Goal: Task Accomplishment & Management: Use online tool/utility

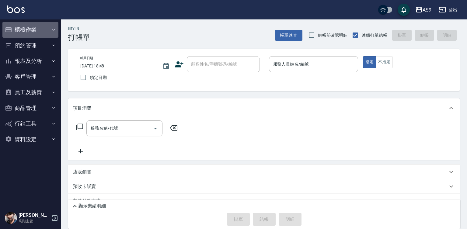
click at [31, 28] on button "櫃檯作業" at bounding box center [30, 30] width 56 height 16
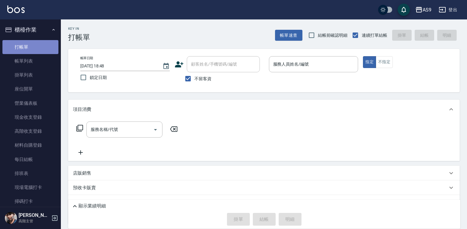
click at [37, 46] on link "打帳單" at bounding box center [30, 47] width 56 height 14
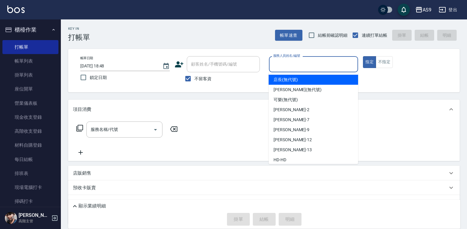
click at [295, 65] on input "服務人員姓名/編號" at bounding box center [314, 64] width 84 height 11
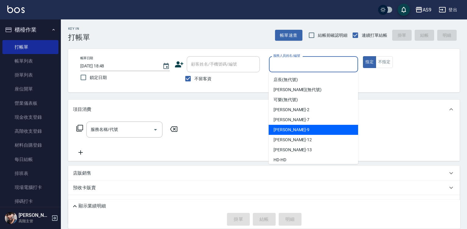
click at [286, 128] on span "[PERSON_NAME] -9" at bounding box center [291, 130] width 36 height 6
type input "[PERSON_NAME]-9"
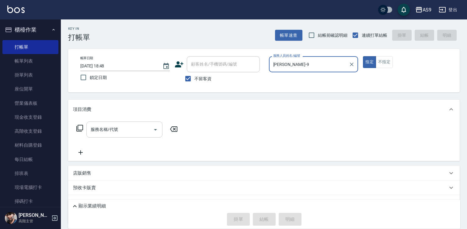
click at [137, 133] on input "服務名稱/代號" at bounding box center [119, 129] width 61 height 11
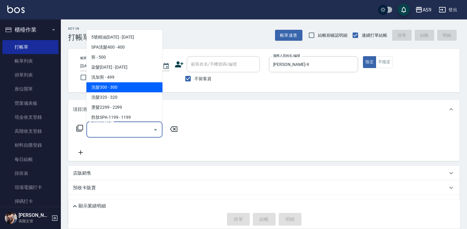
drag, startPoint x: 127, startPoint y: 88, endPoint x: 135, endPoint y: 96, distance: 11.6
click at [127, 88] on span "洗髮300 - 300" at bounding box center [124, 87] width 76 height 10
type input "洗髮300(洗 髮300)"
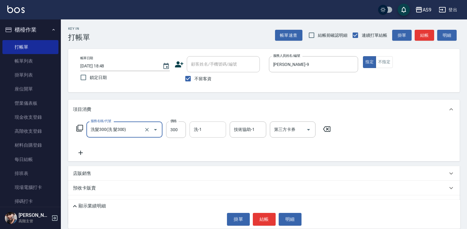
click at [206, 130] on input "洗-1" at bounding box center [207, 129] width 31 height 11
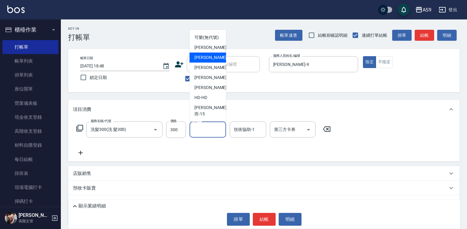
scroll to position [39, 0]
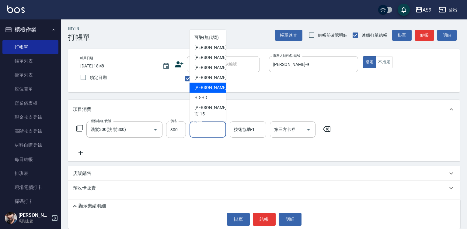
click at [215, 93] on div "[PERSON_NAME] -13" at bounding box center [207, 88] width 36 height 10
type input "[PERSON_NAME]-13"
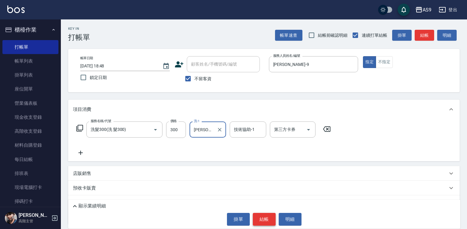
click at [265, 221] on button "結帳" at bounding box center [264, 219] width 23 height 13
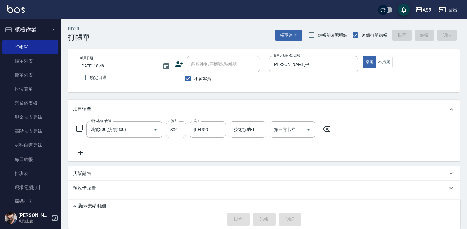
type input "[DATE] 18:49"
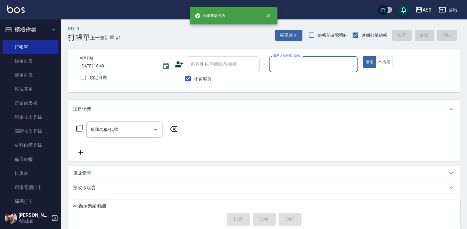
drag, startPoint x: 298, startPoint y: 62, endPoint x: 296, endPoint y: 67, distance: 5.1
click at [297, 63] on input "服務人員姓名/編號" at bounding box center [314, 64] width 84 height 11
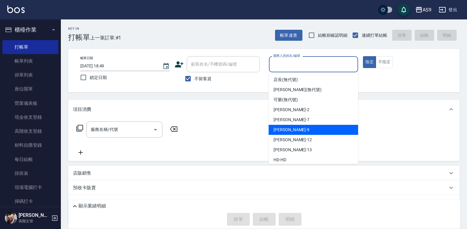
drag, startPoint x: 304, startPoint y: 131, endPoint x: 174, endPoint y: 133, distance: 129.6
click at [302, 132] on div "[PERSON_NAME] -9" at bounding box center [313, 130] width 89 height 10
type input "[PERSON_NAME]-9"
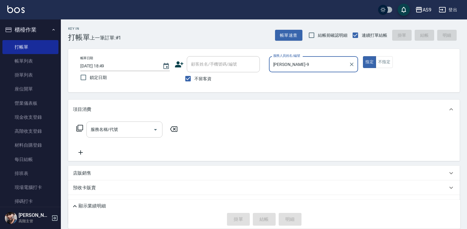
click at [122, 132] on input "服務名稱/代號" at bounding box center [119, 129] width 61 height 11
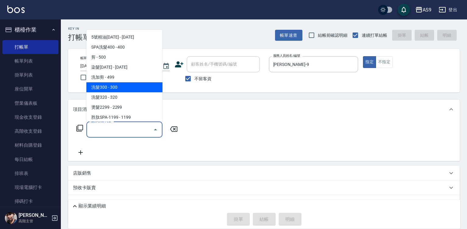
click at [109, 89] on span "洗髮300 - 300" at bounding box center [124, 87] width 76 height 10
type input "洗髮300(洗 髮300)"
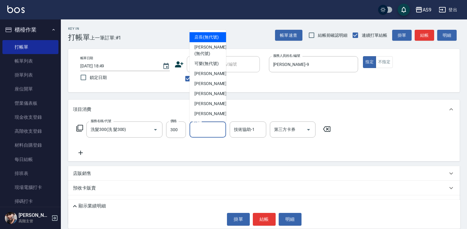
click at [204, 127] on input "洗-1" at bounding box center [207, 129] width 31 height 11
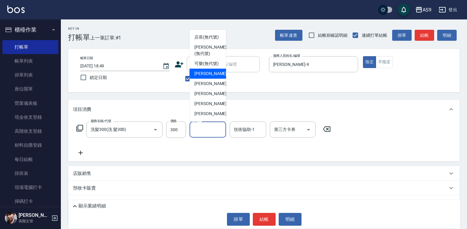
drag, startPoint x: 202, startPoint y: 90, endPoint x: 217, endPoint y: 116, distance: 30.1
click at [202, 77] on span "[PERSON_NAME]蘭 -2" at bounding box center [212, 74] width 36 height 6
type input "[PERSON_NAME]蘭-2"
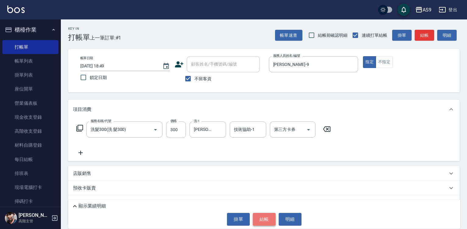
click at [265, 218] on button "結帳" at bounding box center [264, 219] width 23 height 13
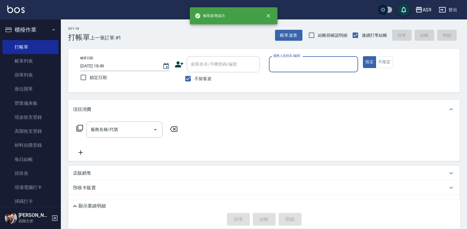
click at [284, 65] on input "服務人員姓名/編號" at bounding box center [314, 64] width 84 height 11
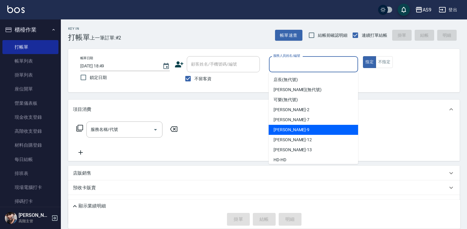
click at [292, 128] on div "[PERSON_NAME] -9" at bounding box center [313, 130] width 89 height 10
type input "[PERSON_NAME]-9"
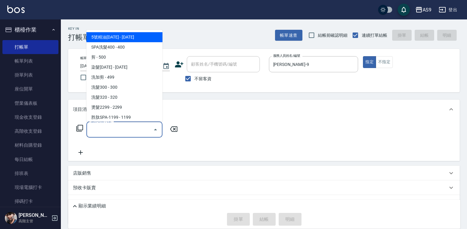
click at [130, 131] on input "服務名稱/代號" at bounding box center [119, 129] width 61 height 11
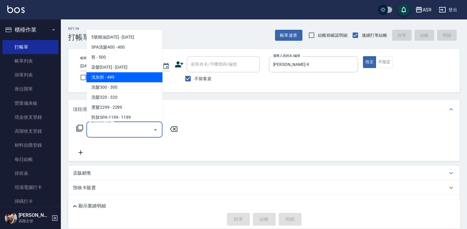
click at [118, 77] on span "洗加剪 - 499" at bounding box center [124, 77] width 76 height 10
type input "洗加剪(洗加剪)"
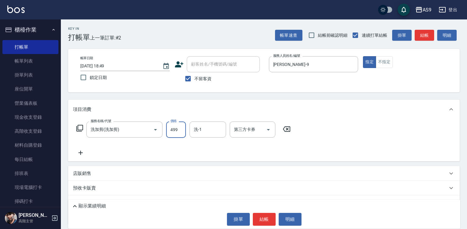
click at [175, 130] on input "499" at bounding box center [176, 130] width 20 height 16
type input "800"
click at [199, 134] on input "洗-1" at bounding box center [207, 129] width 31 height 11
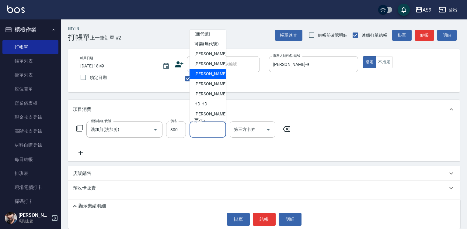
scroll to position [30, 0]
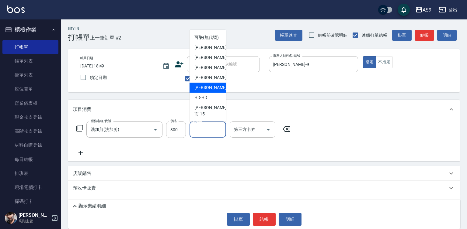
click at [215, 93] on div "[PERSON_NAME] -13" at bounding box center [207, 88] width 36 height 10
type input "[PERSON_NAME]-13"
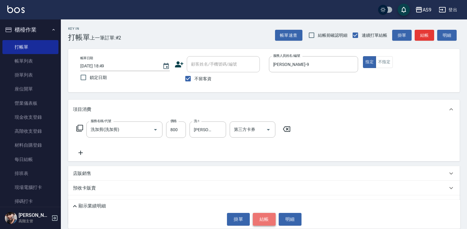
click at [268, 221] on button "結帳" at bounding box center [264, 219] width 23 height 13
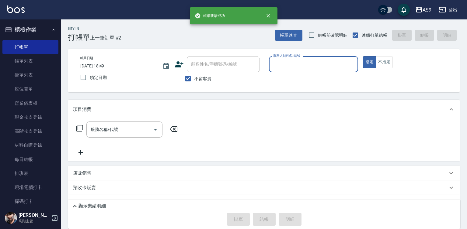
click at [290, 65] on input "服務人員姓名/編號" at bounding box center [314, 64] width 84 height 11
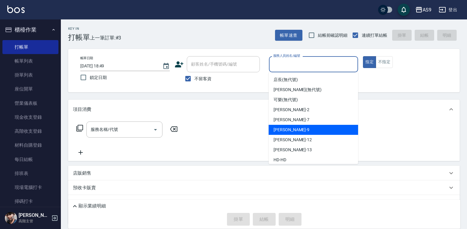
click at [292, 130] on div "[PERSON_NAME] -9" at bounding box center [313, 130] width 89 height 10
type input "[PERSON_NAME]-9"
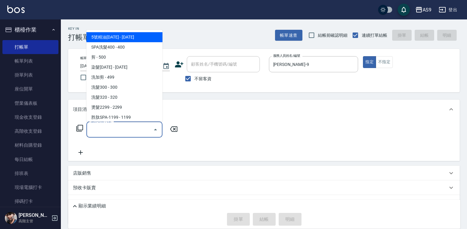
click at [134, 132] on input "服務名稱/代號" at bounding box center [119, 129] width 61 height 11
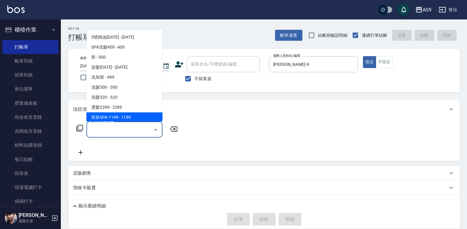
click at [121, 83] on span "洗髮300 - 300" at bounding box center [124, 87] width 76 height 10
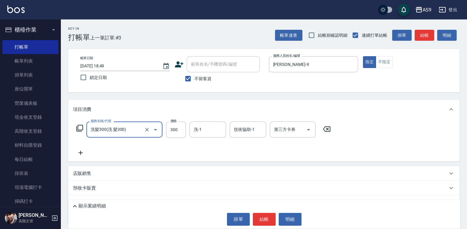
click at [120, 128] on input "洗髮300(洗 髮300)" at bounding box center [116, 129] width 54 height 11
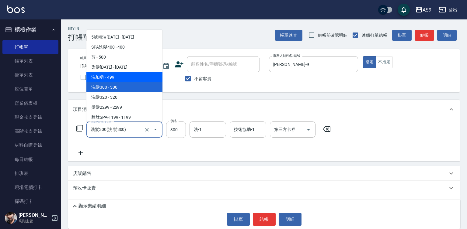
click at [124, 78] on span "洗加剪 - 499" at bounding box center [124, 77] width 76 height 10
type input "洗加剪(洗加剪)"
type input "499"
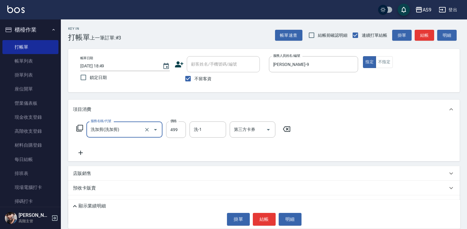
drag, startPoint x: 383, startPoint y: 64, endPoint x: 382, endPoint y: 82, distance: 18.3
click at [383, 64] on button "不指定" at bounding box center [384, 62] width 17 height 12
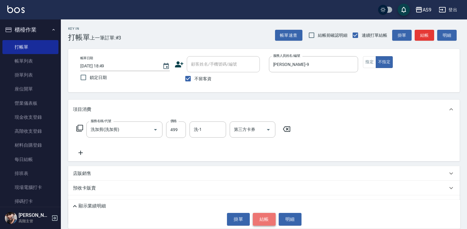
click at [260, 220] on button "結帳" at bounding box center [264, 219] width 23 height 13
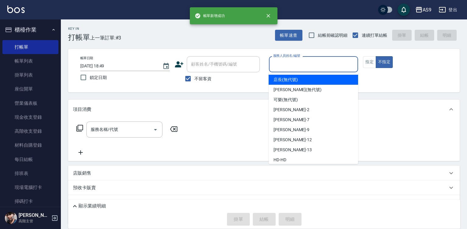
click at [293, 64] on input "服務人員姓名/編號" at bounding box center [314, 64] width 84 height 11
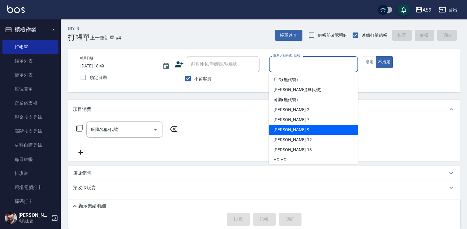
drag, startPoint x: 296, startPoint y: 131, endPoint x: 220, endPoint y: 135, distance: 75.5
click at [296, 132] on div "[PERSON_NAME] -9" at bounding box center [313, 130] width 89 height 10
type input "[PERSON_NAME]-9"
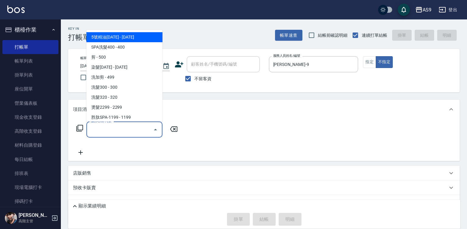
click at [141, 134] on input "服務名稱/代號" at bounding box center [119, 129] width 61 height 11
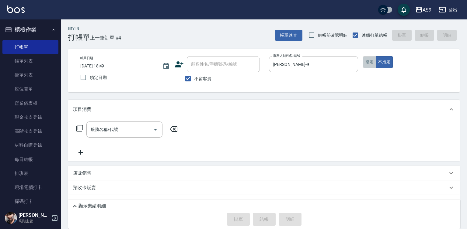
click at [363, 60] on button "指定" at bounding box center [369, 62] width 13 height 12
click at [124, 137] on div "服務名稱/代號" at bounding box center [124, 130] width 76 height 16
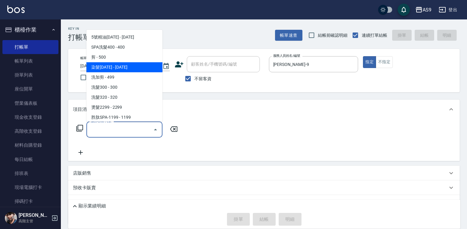
click at [116, 68] on span "染髮[DATE] - [DATE]" at bounding box center [124, 67] width 76 height 10
type input "染髮1500(染髮1500)"
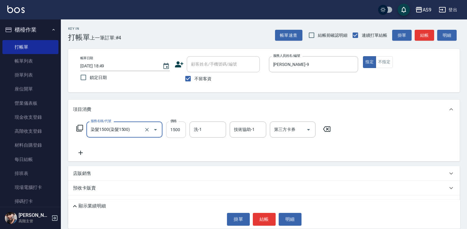
click at [178, 131] on input "1500" at bounding box center [176, 130] width 20 height 16
type input "4300"
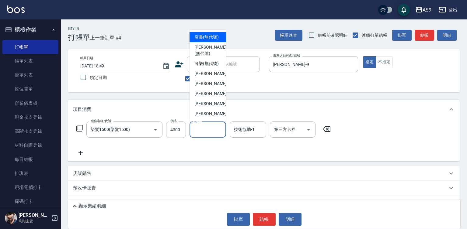
click at [197, 130] on input "洗-1" at bounding box center [207, 129] width 31 height 11
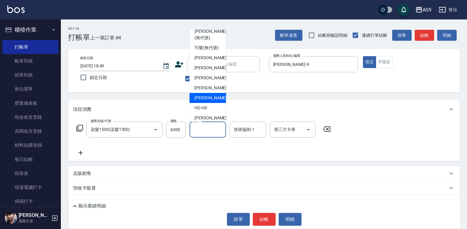
scroll to position [39, 0]
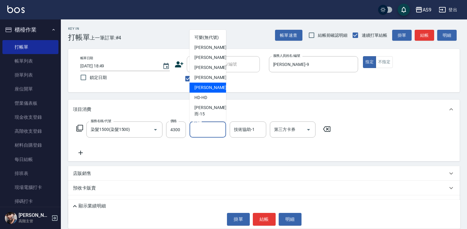
click at [208, 91] on span "[PERSON_NAME] -13" at bounding box center [213, 88] width 38 height 6
type input "[PERSON_NAME]-13"
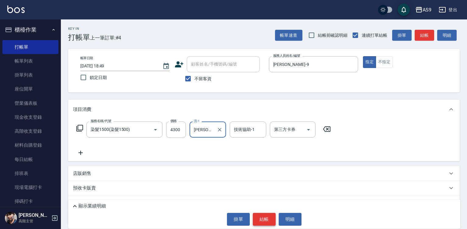
click at [263, 219] on button "結帳" at bounding box center [264, 219] width 23 height 13
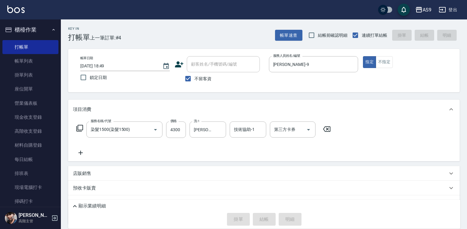
type input "[DATE] 18:50"
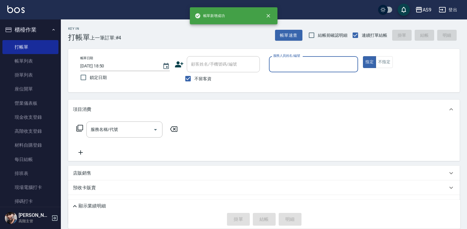
click at [291, 64] on input "服務人員姓名/編號" at bounding box center [314, 64] width 84 height 11
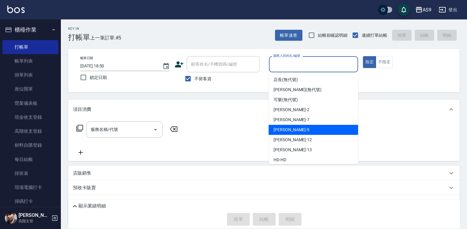
drag, startPoint x: 295, startPoint y: 129, endPoint x: 175, endPoint y: 122, distance: 120.6
click at [295, 129] on div "[PERSON_NAME] -9" at bounding box center [313, 130] width 89 height 10
type input "[PERSON_NAME]-9"
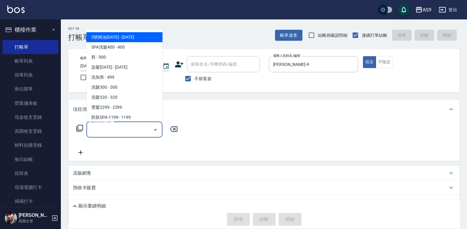
click at [119, 131] on input "服務名稱/代號" at bounding box center [119, 129] width 61 height 11
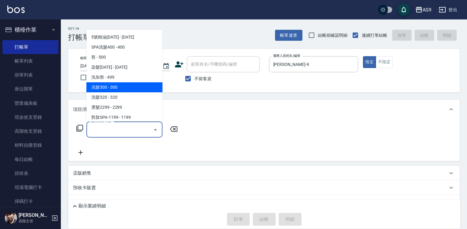
click at [120, 90] on span "洗髮300 - 300" at bounding box center [124, 87] width 76 height 10
type input "洗髮300(洗 髮300)"
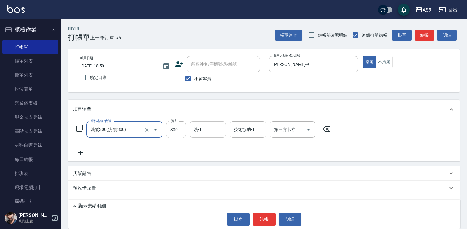
drag, startPoint x: 200, startPoint y: 132, endPoint x: 203, endPoint y: 129, distance: 3.7
click at [201, 132] on input "洗-1" at bounding box center [207, 129] width 31 height 11
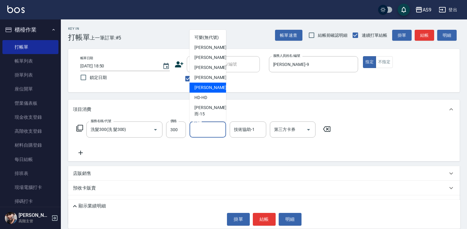
click at [209, 91] on span "[PERSON_NAME] -13" at bounding box center [213, 88] width 38 height 6
type input "[PERSON_NAME]-13"
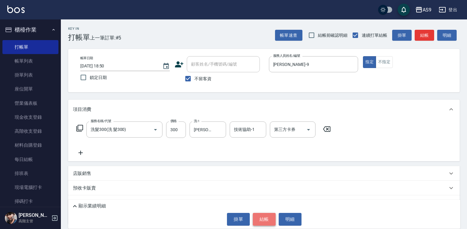
click at [268, 221] on button "結帳" at bounding box center [264, 219] width 23 height 13
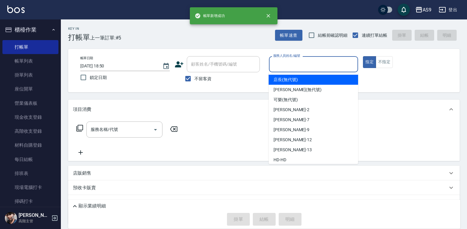
drag, startPoint x: 294, startPoint y: 65, endPoint x: 293, endPoint y: 124, distance: 59.3
click at [294, 67] on input "服務人員姓名/編號" at bounding box center [314, 64] width 84 height 11
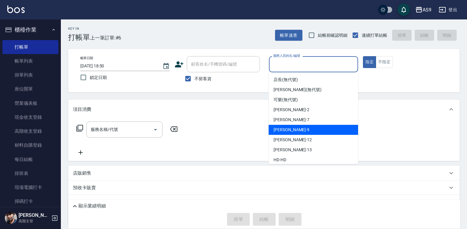
drag, startPoint x: 289, startPoint y: 127, endPoint x: 262, endPoint y: 134, distance: 27.6
click at [287, 130] on span "[PERSON_NAME] -9" at bounding box center [291, 130] width 36 height 6
type input "[PERSON_NAME]-9"
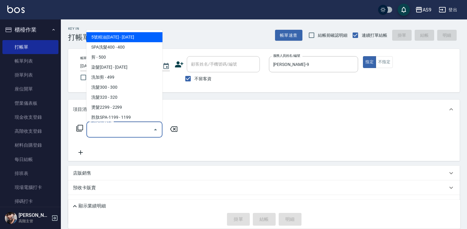
click at [118, 128] on input "服務名稱/代號" at bounding box center [119, 129] width 61 height 11
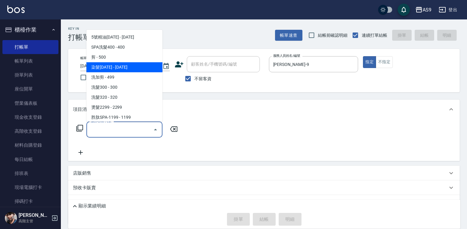
click at [129, 68] on span "染髮[DATE] - [DATE]" at bounding box center [124, 67] width 76 height 10
type input "染髮1500(染髮1500)"
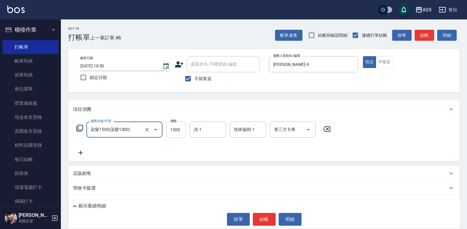
click at [178, 129] on input "1500" at bounding box center [176, 130] width 20 height 16
type input "1970"
click at [210, 131] on input "洗-1" at bounding box center [207, 129] width 31 height 11
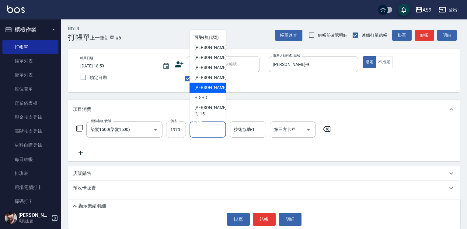
click at [213, 93] on div "[PERSON_NAME] -13" at bounding box center [207, 88] width 36 height 10
type input "[PERSON_NAME]-13"
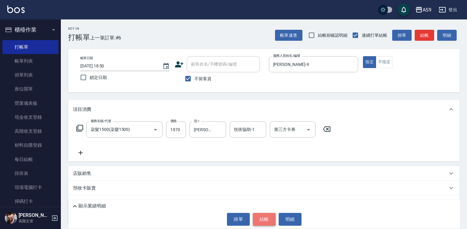
click at [263, 225] on button "結帳" at bounding box center [264, 219] width 23 height 13
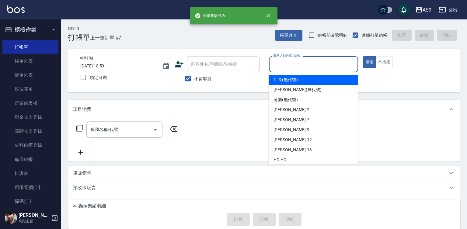
click at [291, 68] on input "服務人員姓名/編號" at bounding box center [314, 64] width 84 height 11
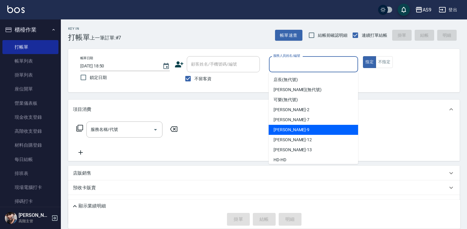
click at [297, 130] on div "[PERSON_NAME] -9" at bounding box center [313, 130] width 89 height 10
type input "[PERSON_NAME]-9"
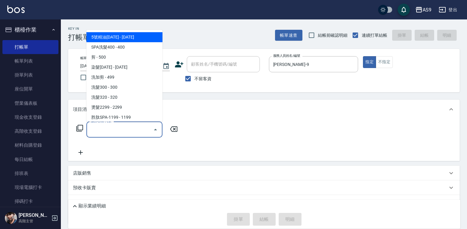
click at [119, 131] on input "服務名稱/代號" at bounding box center [119, 129] width 61 height 11
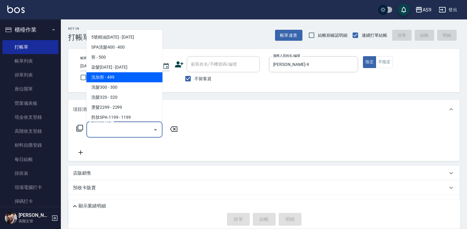
click at [121, 75] on span "洗加剪 - 499" at bounding box center [124, 77] width 76 height 10
type input "洗加剪(洗加剪)"
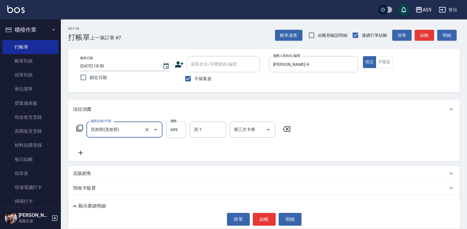
click at [175, 132] on input "499" at bounding box center [176, 130] width 20 height 16
type input "630"
click at [266, 214] on button "結帳" at bounding box center [264, 219] width 23 height 13
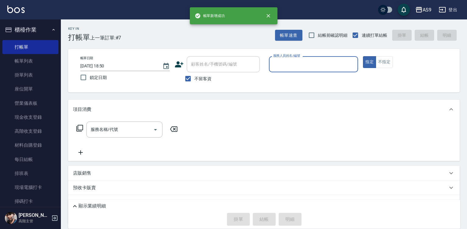
click at [276, 65] on input "服務人員姓名/編號" at bounding box center [314, 64] width 84 height 11
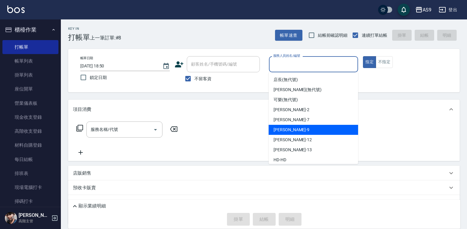
drag, startPoint x: 285, startPoint y: 127, endPoint x: 178, endPoint y: 135, distance: 107.3
click at [285, 128] on span "[PERSON_NAME] -9" at bounding box center [291, 130] width 36 height 6
type input "[PERSON_NAME]-9"
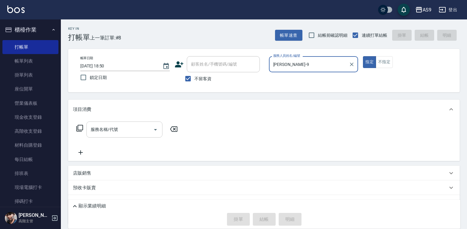
click at [139, 132] on input "服務名稱/代號" at bounding box center [119, 129] width 61 height 11
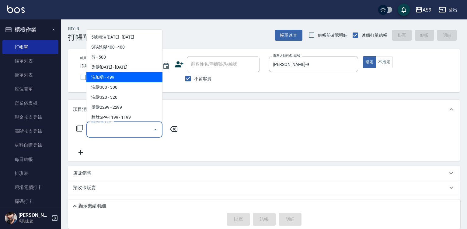
click at [118, 75] on span "洗加剪 - 499" at bounding box center [124, 77] width 76 height 10
type input "洗加剪(洗加剪)"
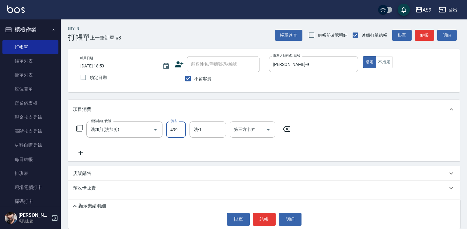
click at [175, 125] on input "499" at bounding box center [176, 130] width 20 height 16
type input "700"
click at [209, 132] on input "洗-1" at bounding box center [207, 129] width 31 height 11
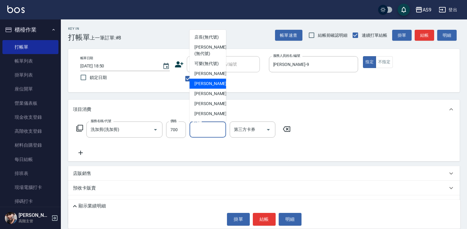
scroll to position [30, 0]
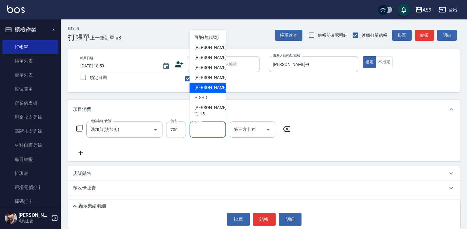
click at [208, 91] on span "[PERSON_NAME] -13" at bounding box center [213, 88] width 38 height 6
type input "[PERSON_NAME]-13"
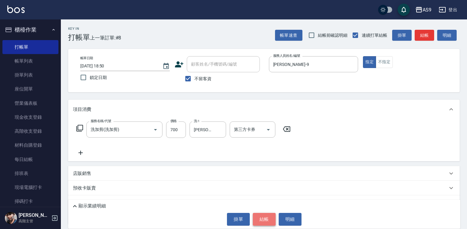
click at [271, 220] on button "結帳" at bounding box center [264, 219] width 23 height 13
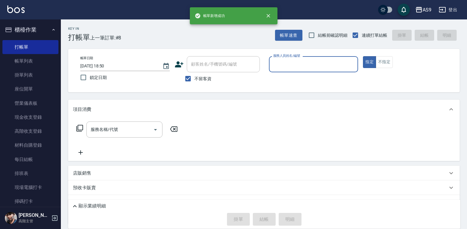
click at [287, 67] on input "服務人員姓名/編號" at bounding box center [314, 64] width 84 height 11
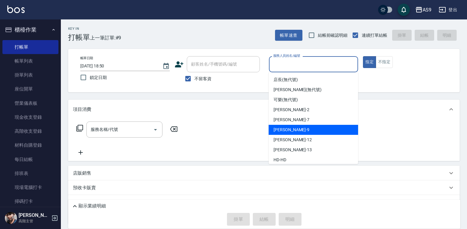
click at [294, 134] on div "[PERSON_NAME] -9" at bounding box center [313, 130] width 89 height 10
type input "[PERSON_NAME]-9"
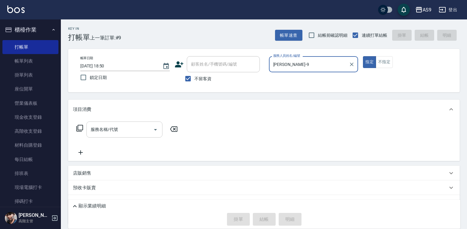
click at [129, 130] on input "服務名稱/代號" at bounding box center [119, 129] width 61 height 11
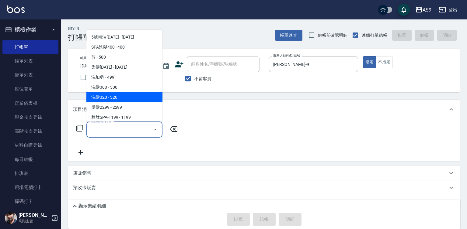
click at [115, 96] on span "洗髮320 - 320" at bounding box center [124, 97] width 76 height 10
type input "洗髮320(洗髮320)"
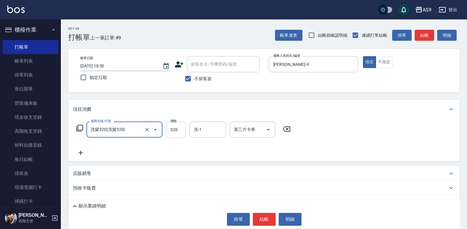
click at [177, 131] on input "320" at bounding box center [176, 130] width 20 height 16
type input "272"
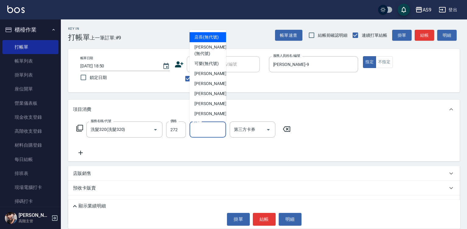
drag, startPoint x: 203, startPoint y: 128, endPoint x: 203, endPoint y: 118, distance: 10.3
click at [203, 128] on input "洗-1" at bounding box center [207, 129] width 31 height 11
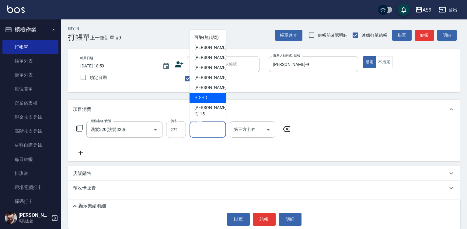
scroll to position [39, 0]
click at [213, 91] on span "[PERSON_NAME] -13" at bounding box center [213, 88] width 38 height 6
type input "[PERSON_NAME]-13"
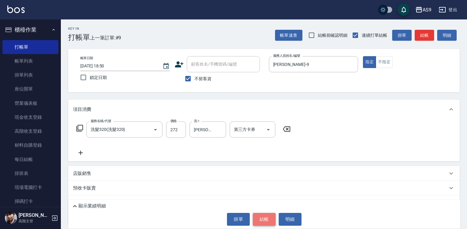
click at [260, 222] on button "結帳" at bounding box center [264, 219] width 23 height 13
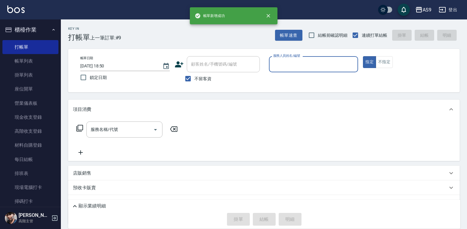
click at [287, 68] on input "服務人員姓名/編號" at bounding box center [314, 64] width 84 height 11
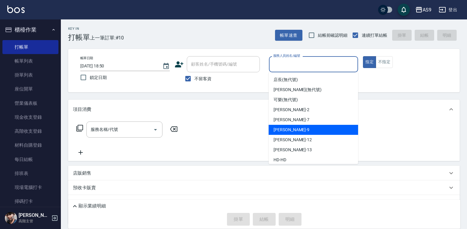
click at [295, 130] on div "[PERSON_NAME] -9" at bounding box center [313, 130] width 89 height 10
type input "[PERSON_NAME]-9"
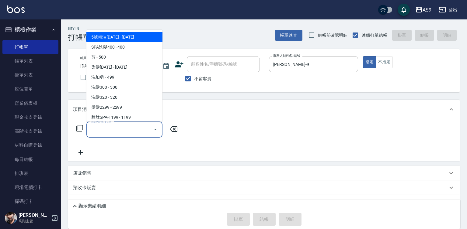
click at [134, 131] on input "服務名稱/代號" at bounding box center [119, 129] width 61 height 11
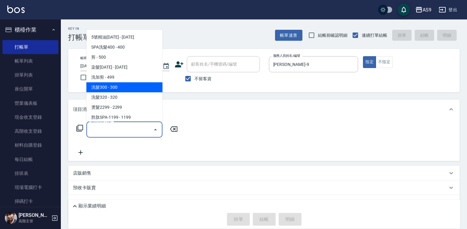
click at [119, 87] on span "洗髮300 - 300" at bounding box center [124, 87] width 76 height 10
type input "洗髮300(洗 髮300)"
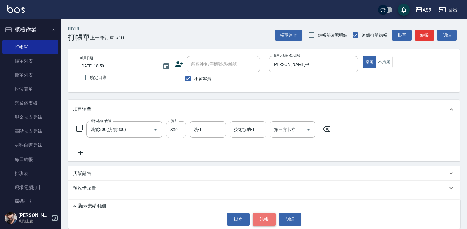
click at [262, 216] on button "結帳" at bounding box center [264, 219] width 23 height 13
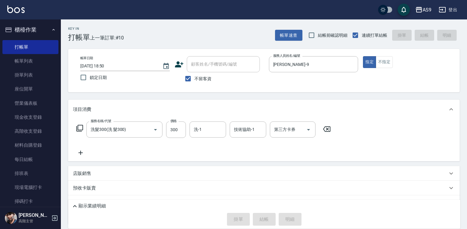
type input "[DATE] 18:51"
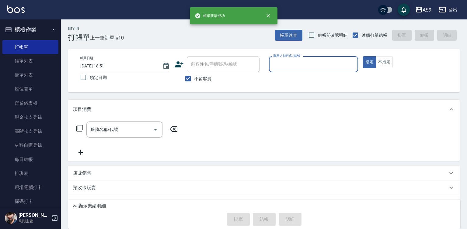
click at [278, 70] on div "服務人員姓名/編號" at bounding box center [313, 64] width 89 height 16
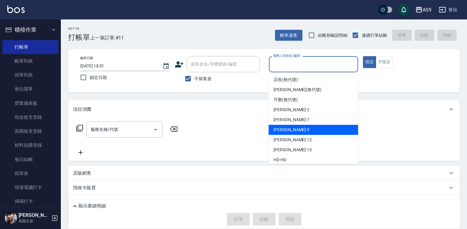
click at [285, 134] on div "[PERSON_NAME] -9" at bounding box center [313, 130] width 89 height 10
type input "[PERSON_NAME]-9"
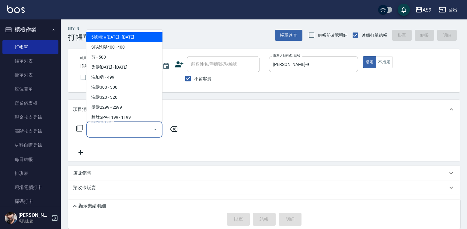
click at [122, 131] on input "服務名稱/代號" at bounding box center [119, 129] width 61 height 11
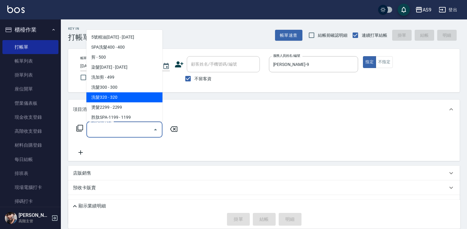
click at [119, 100] on span "洗髮320 - 320" at bounding box center [124, 97] width 76 height 10
type input "洗髮320(洗髮320)"
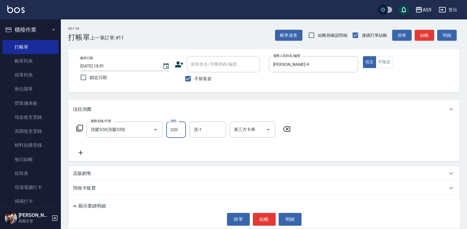
click at [173, 130] on input "320" at bounding box center [176, 130] width 20 height 16
click at [173, 127] on input "29020" at bounding box center [176, 130] width 20 height 16
type input "290"
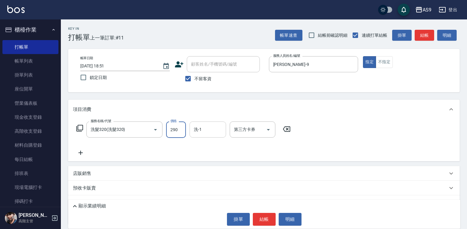
click at [204, 135] on input "洗-1" at bounding box center [207, 129] width 31 height 11
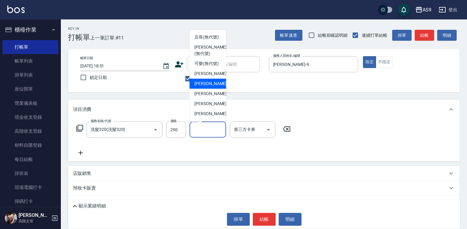
scroll to position [30, 0]
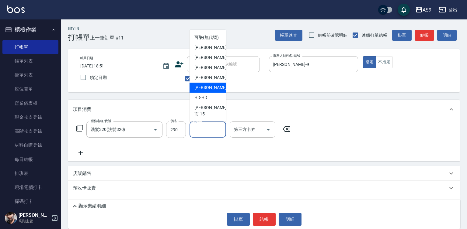
click at [212, 91] on span "[PERSON_NAME] -13" at bounding box center [213, 88] width 38 height 6
type input "[PERSON_NAME]-13"
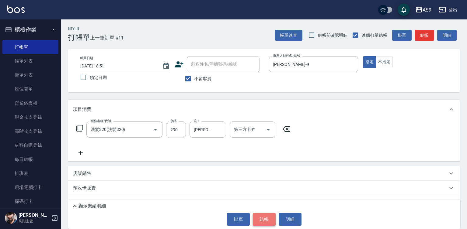
click at [268, 222] on button "結帳" at bounding box center [264, 219] width 23 height 13
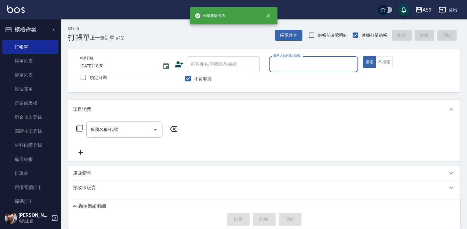
click at [290, 64] on input "服務人員姓名/編號" at bounding box center [314, 64] width 84 height 11
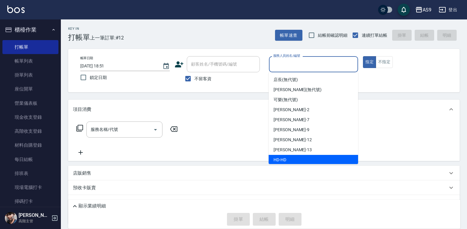
click at [290, 156] on div "HD -HD" at bounding box center [313, 160] width 89 height 10
type input "HD-HD"
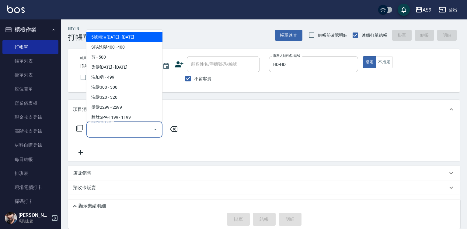
click at [122, 129] on input "服務名稱/代號" at bounding box center [119, 129] width 61 height 11
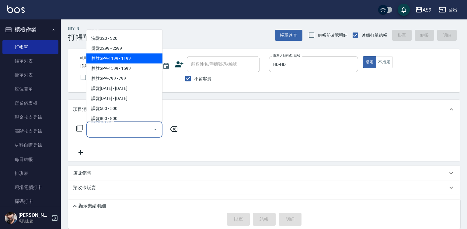
scroll to position [61, 0]
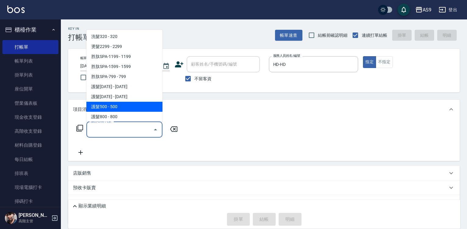
click at [121, 107] on span "護髮500 - 500" at bounding box center [124, 107] width 76 height 10
type input "護髮500(護髮500)"
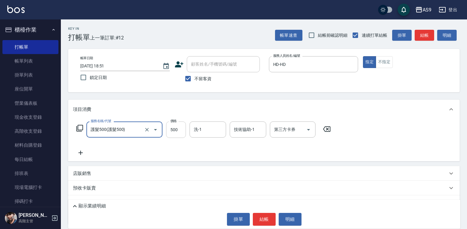
click at [171, 127] on input "500" at bounding box center [176, 130] width 20 height 16
type input "3600"
click at [258, 219] on button "結帳" at bounding box center [264, 219] width 23 height 13
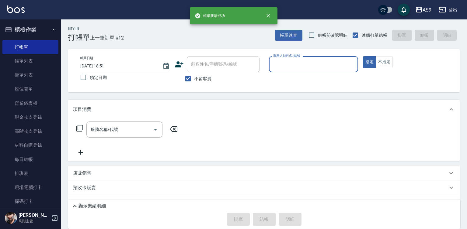
click at [299, 69] on input "服務人員姓名/編號" at bounding box center [314, 64] width 84 height 11
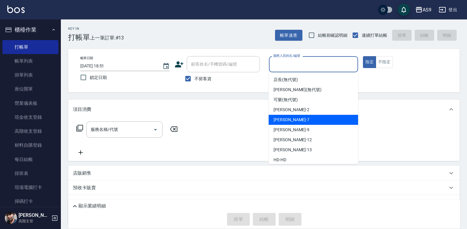
click at [293, 122] on div "Peggy -7" at bounding box center [313, 120] width 89 height 10
type input "Peggy-7"
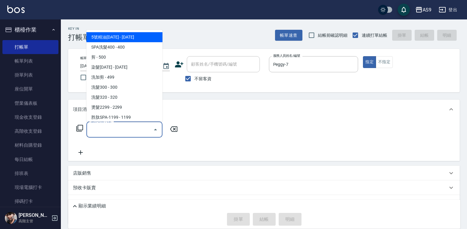
click at [136, 128] on input "服務名稱/代號" at bounding box center [119, 129] width 61 height 11
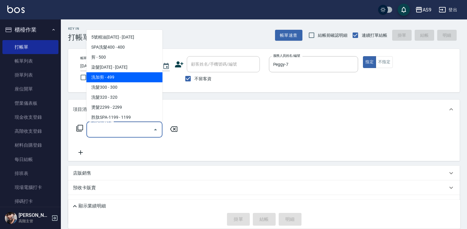
click at [115, 78] on span "洗加剪 - 499" at bounding box center [124, 77] width 76 height 10
type input "洗加剪(洗加剪)"
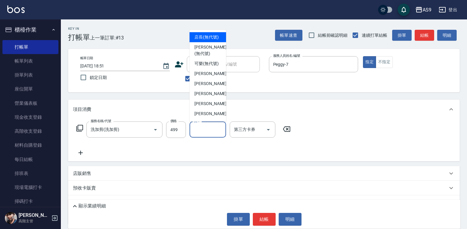
click at [202, 131] on input "洗-1" at bounding box center [207, 129] width 31 height 11
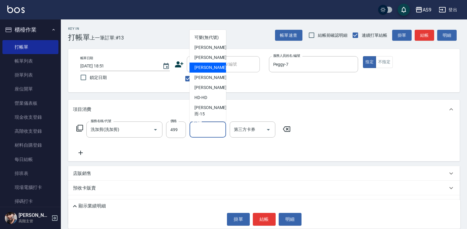
scroll to position [39, 0]
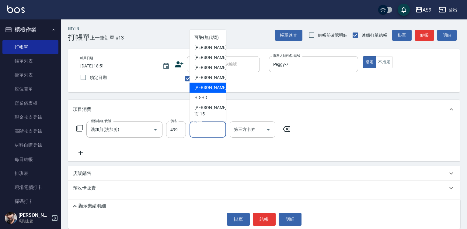
click at [208, 91] on span "[PERSON_NAME] -13" at bounding box center [213, 88] width 38 height 6
type input "[PERSON_NAME]-13"
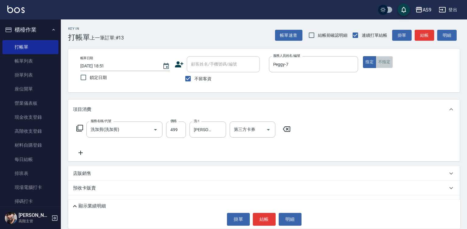
click at [379, 60] on button "不指定" at bounding box center [384, 62] width 17 height 12
click at [265, 214] on button "結帳" at bounding box center [264, 219] width 23 height 13
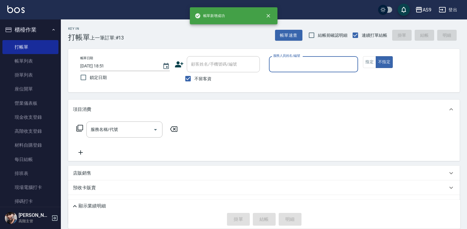
click at [286, 63] on input "服務人員姓名/編號" at bounding box center [314, 64] width 84 height 11
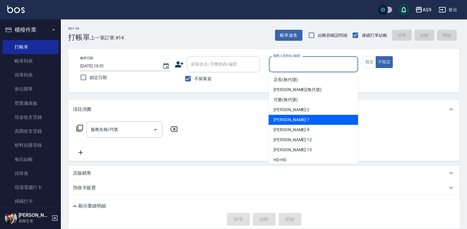
click at [295, 118] on div "Peggy -7" at bounding box center [313, 120] width 89 height 10
type input "Peggy-7"
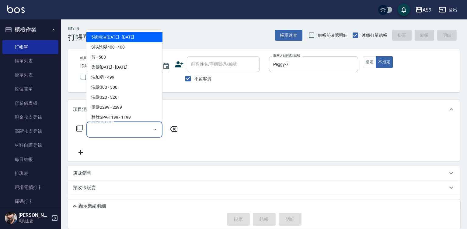
click at [143, 131] on input "服務名稱/代號" at bounding box center [119, 129] width 61 height 11
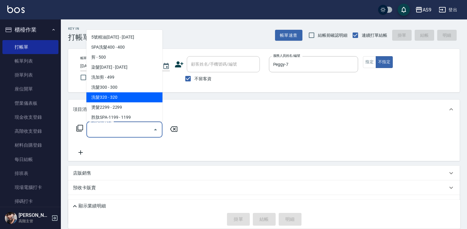
click at [119, 97] on span "洗髮320 - 320" at bounding box center [124, 97] width 76 height 10
type input "洗髮320(洗髮320)"
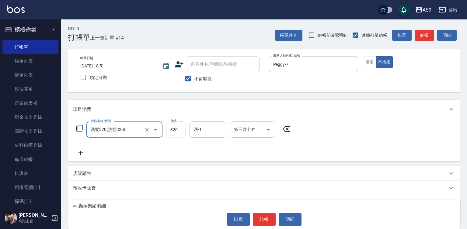
click at [179, 125] on input "320" at bounding box center [176, 130] width 20 height 16
type input "227"
click at [201, 130] on input "洗-1" at bounding box center [207, 129] width 31 height 11
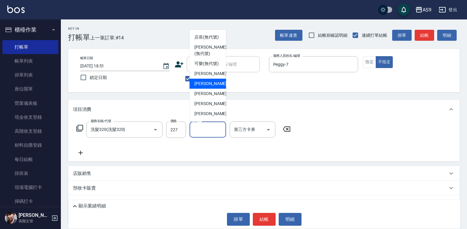
scroll to position [30, 0]
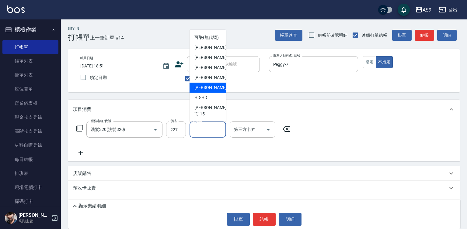
click at [214, 93] on div "[PERSON_NAME] -13" at bounding box center [207, 88] width 36 height 10
type input "[PERSON_NAME]-13"
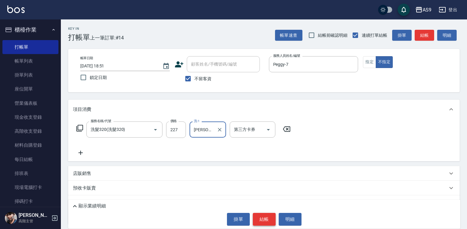
click at [268, 218] on button "結帳" at bounding box center [264, 219] width 23 height 13
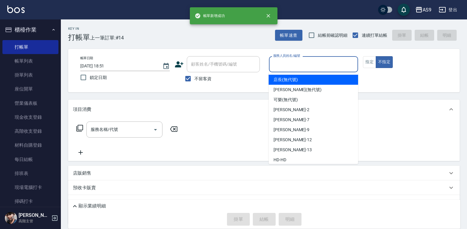
click at [296, 68] on input "服務人員姓名/編號" at bounding box center [314, 64] width 84 height 11
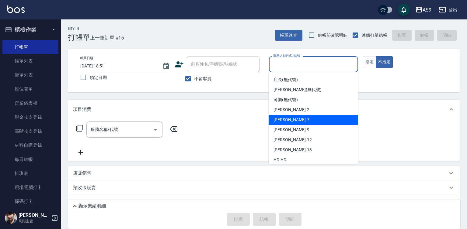
click at [291, 120] on div "Peggy -7" at bounding box center [313, 120] width 89 height 10
type input "Peggy-7"
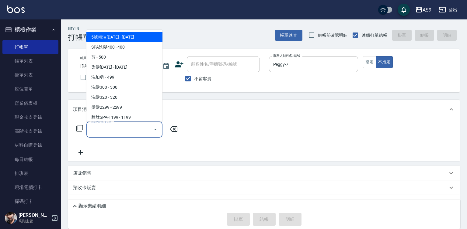
click at [136, 130] on input "服務名稱/代號" at bounding box center [119, 129] width 61 height 11
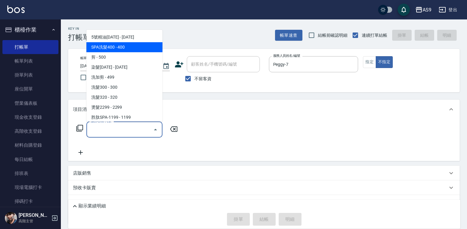
click at [130, 47] on span "SPA洗髮400 - 400" at bounding box center [124, 47] width 76 height 10
type input "SPA洗髮400(SPA洗髮400)"
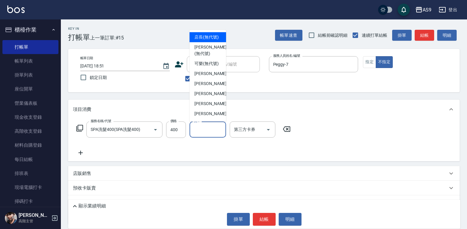
click at [208, 130] on input "洗-1" at bounding box center [207, 129] width 31 height 11
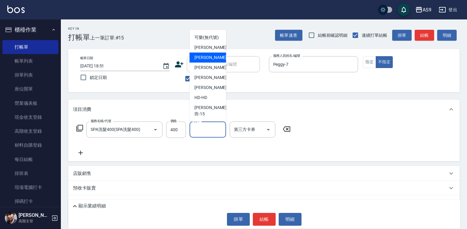
scroll to position [39, 0]
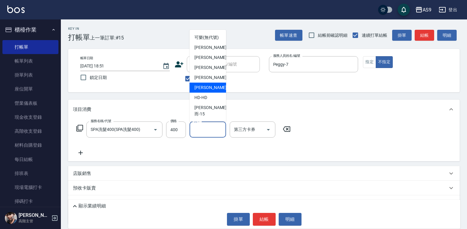
click at [213, 93] on div "[PERSON_NAME] -13" at bounding box center [207, 88] width 36 height 10
type input "[PERSON_NAME]-13"
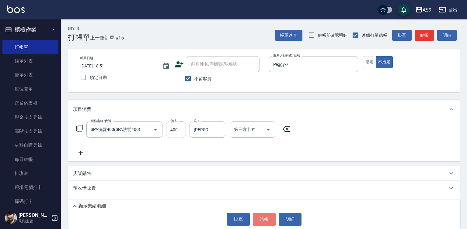
drag, startPoint x: 262, startPoint y: 214, endPoint x: 262, endPoint y: 219, distance: 5.5
click at [262, 216] on button "結帳" at bounding box center [264, 219] width 23 height 13
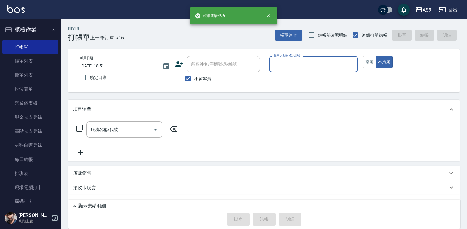
drag, startPoint x: 307, startPoint y: 62, endPoint x: 306, endPoint y: 72, distance: 9.5
click at [306, 63] on input "服務人員姓名/編號" at bounding box center [314, 64] width 84 height 11
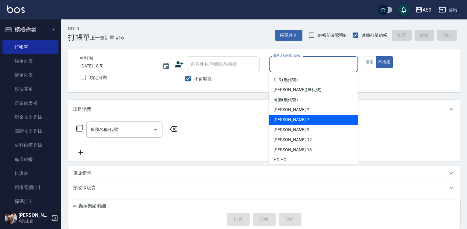
drag, startPoint x: 292, startPoint y: 120, endPoint x: 149, endPoint y: 127, distance: 142.5
click at [291, 121] on div "Peggy -7" at bounding box center [313, 120] width 89 height 10
type input "Peggy-7"
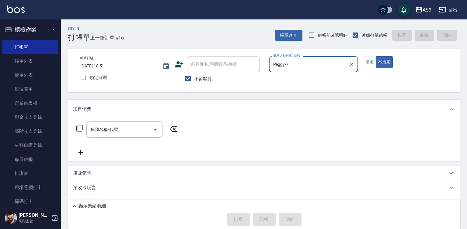
click at [123, 138] on div "服務名稱/代號 服務名稱/代號" at bounding box center [127, 139] width 108 height 35
click at [124, 136] on div "服務名稱/代號" at bounding box center [124, 130] width 76 height 16
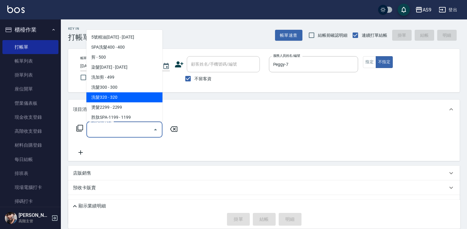
click at [121, 99] on span "洗髮320 - 320" at bounding box center [124, 97] width 76 height 10
type input "洗髮320(洗髮320)"
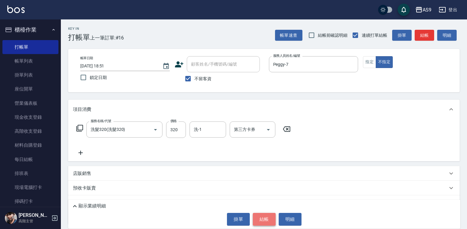
click at [261, 222] on button "結帳" at bounding box center [264, 219] width 23 height 13
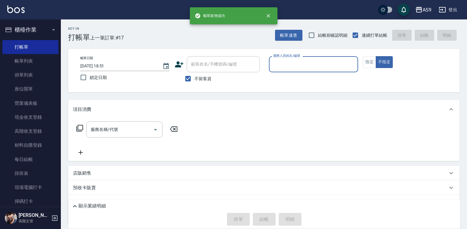
click at [282, 66] on input "服務人員姓名/編號" at bounding box center [314, 64] width 84 height 11
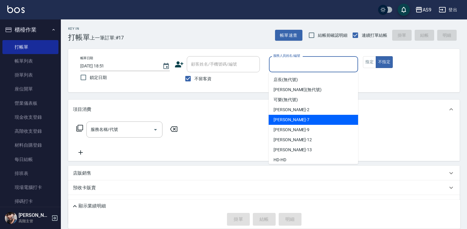
click at [283, 118] on span "Peggy -7" at bounding box center [291, 120] width 36 height 6
type input "Peggy-7"
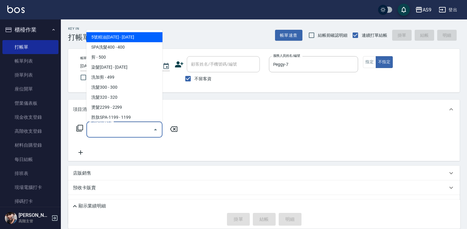
click at [107, 133] on input "服務名稱/代號" at bounding box center [119, 129] width 61 height 11
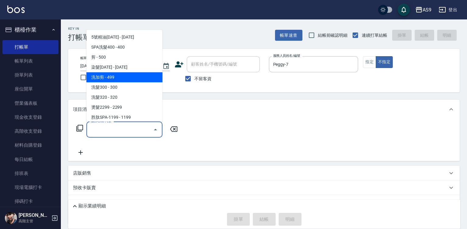
click at [130, 81] on span "洗加剪 - 499" at bounding box center [124, 77] width 76 height 10
type input "洗加剪(洗加剪)"
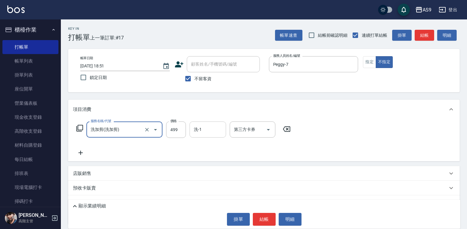
click at [198, 131] on div "洗-1 洗-1" at bounding box center [207, 130] width 36 height 16
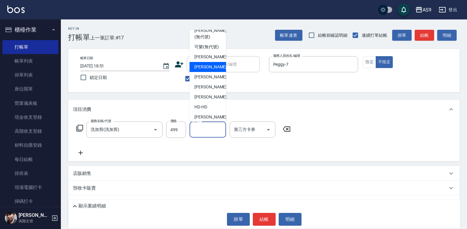
scroll to position [30, 0]
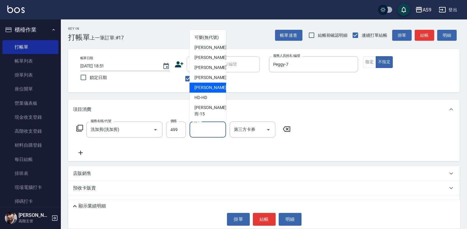
click at [218, 93] on div "[PERSON_NAME] -13" at bounding box center [207, 88] width 36 height 10
type input "[PERSON_NAME]-13"
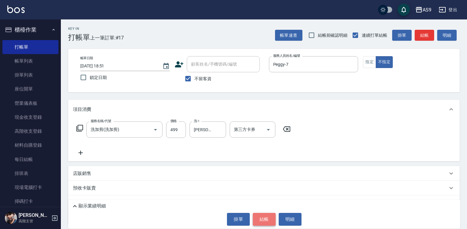
click at [269, 217] on button "結帳" at bounding box center [264, 219] width 23 height 13
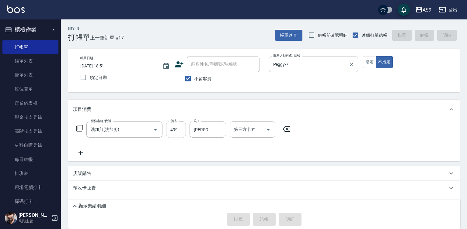
type input "[DATE] 18:52"
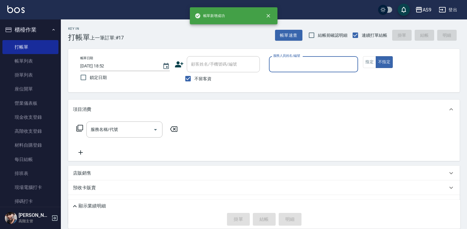
click at [287, 61] on input "服務人員姓名/編號" at bounding box center [314, 64] width 84 height 11
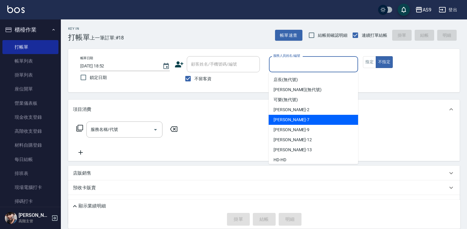
drag, startPoint x: 296, startPoint y: 119, endPoint x: 326, endPoint y: 94, distance: 39.8
click at [296, 120] on div "Peggy -7" at bounding box center [313, 120] width 89 height 10
type input "Peggy-7"
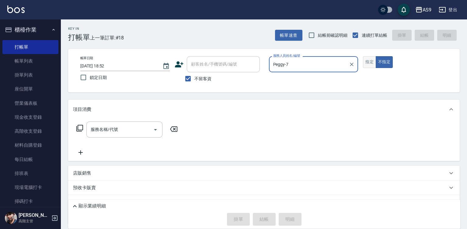
click at [363, 65] on button "指定" at bounding box center [369, 62] width 13 height 12
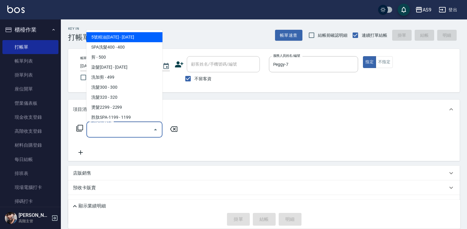
click at [141, 130] on input "服務名稱/代號" at bounding box center [119, 129] width 61 height 11
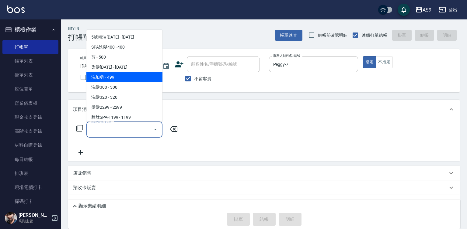
drag, startPoint x: 116, startPoint y: 77, endPoint x: 158, endPoint y: 137, distance: 72.9
click at [116, 77] on span "洗加剪 - 499" at bounding box center [124, 77] width 76 height 10
type input "洗加剪(洗加剪)"
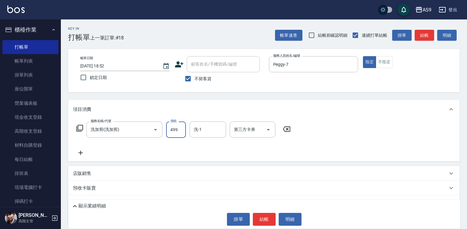
click at [173, 133] on input "499" at bounding box center [176, 130] width 20 height 16
type input "700"
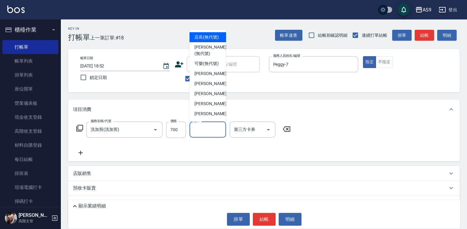
click at [202, 131] on input "洗-1" at bounding box center [207, 129] width 31 height 11
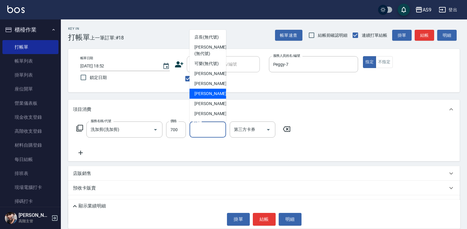
drag, startPoint x: 210, startPoint y: 111, endPoint x: 223, endPoint y: 142, distance: 33.4
click at [210, 97] on span "[PERSON_NAME] -9" at bounding box center [212, 94] width 36 height 6
type input "[PERSON_NAME]-9"
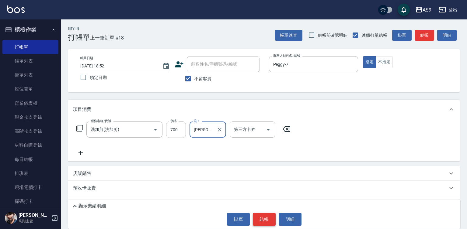
click at [258, 221] on button "結帳" at bounding box center [264, 219] width 23 height 13
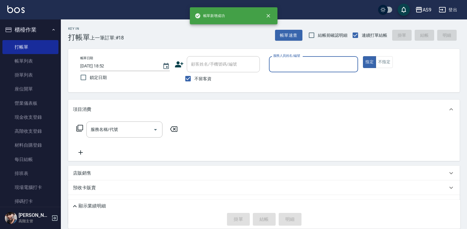
click at [289, 64] on input "服務人員姓名/編號" at bounding box center [314, 64] width 84 height 11
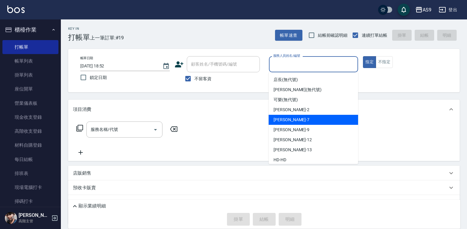
click at [296, 122] on div "Peggy -7" at bounding box center [313, 120] width 89 height 10
type input "Peggy-7"
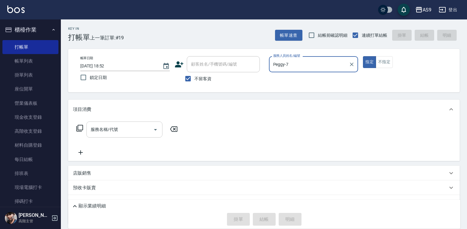
click at [132, 130] on input "服務名稱/代號" at bounding box center [119, 129] width 61 height 11
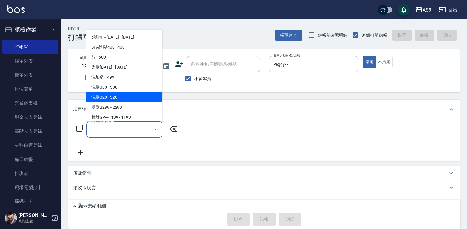
click at [122, 97] on span "洗髮320 - 320" at bounding box center [124, 97] width 76 height 10
type input "洗髮320(洗髮320)"
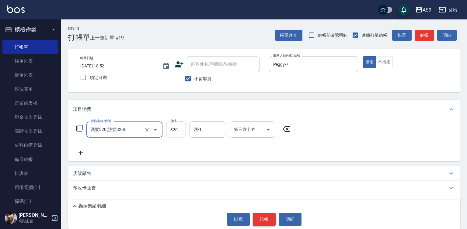
click at [270, 216] on button "結帳" at bounding box center [264, 219] width 23 height 13
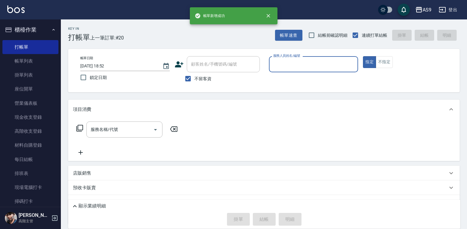
click at [282, 63] on input "服務人員姓名/編號" at bounding box center [314, 64] width 84 height 11
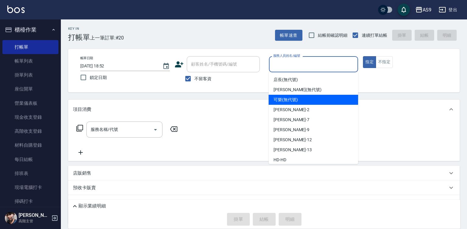
drag, startPoint x: 292, startPoint y: 102, endPoint x: 249, endPoint y: 105, distance: 42.7
click at [290, 102] on span "可樂 (無代號)" at bounding box center [285, 100] width 24 height 6
type input "可樂(無代號)"
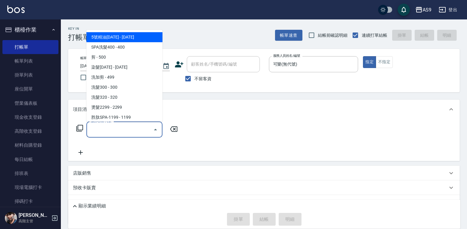
click at [136, 126] on input "服務名稱/代號" at bounding box center [119, 129] width 61 height 11
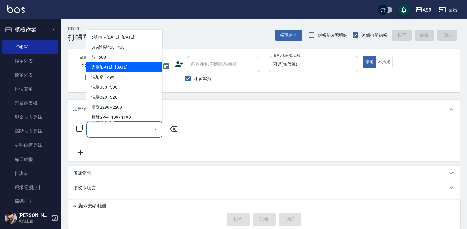
click at [122, 66] on span "染髮[DATE] - [DATE]" at bounding box center [124, 67] width 76 height 10
type input "染髮1500(染髮1500)"
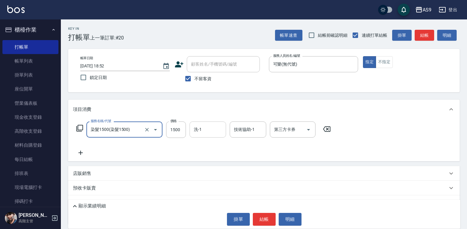
click at [196, 133] on input "洗-1" at bounding box center [207, 129] width 31 height 11
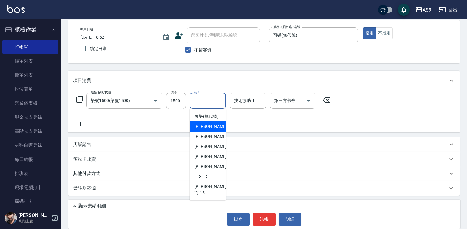
scroll to position [39, 0]
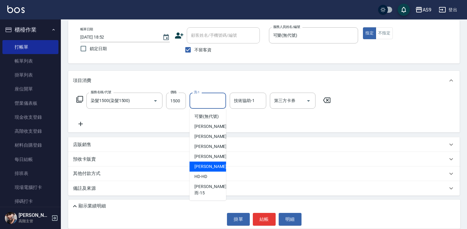
click at [218, 172] on div "[PERSON_NAME] -13" at bounding box center [207, 167] width 36 height 10
type input "[PERSON_NAME]-13"
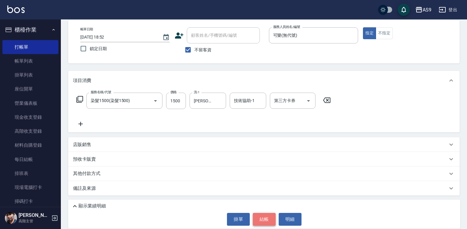
click at [263, 224] on button "結帳" at bounding box center [264, 219] width 23 height 13
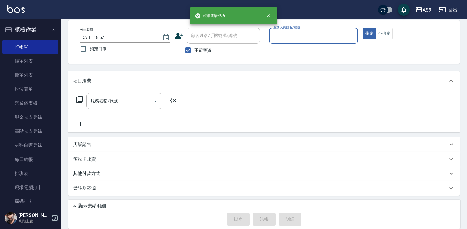
scroll to position [29, 0]
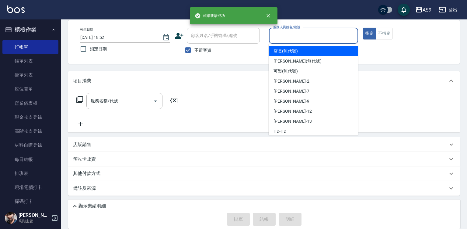
click at [279, 35] on input "服務人員姓名/編號" at bounding box center [314, 35] width 84 height 11
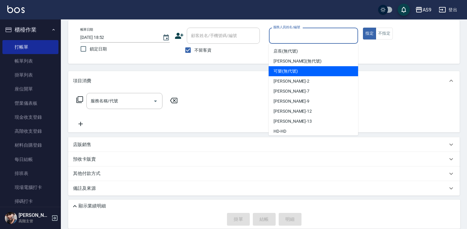
click at [292, 74] on span "可樂 (無代號)" at bounding box center [285, 71] width 24 height 6
type input "可樂(無代號)"
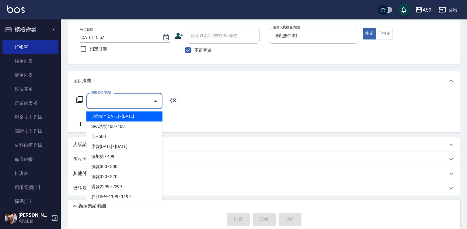
click at [132, 103] on input "服務名稱/代號" at bounding box center [119, 101] width 61 height 11
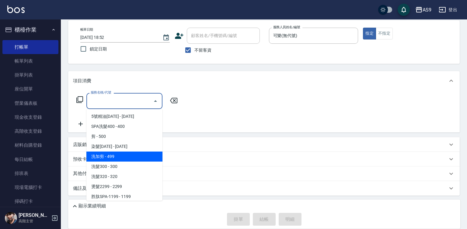
click at [120, 156] on span "洗加剪 - 499" at bounding box center [124, 157] width 76 height 10
type input "洗加剪(洗加剪)"
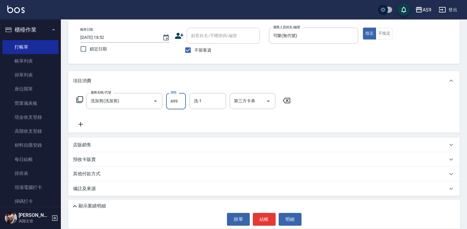
click at [175, 102] on input "499" at bounding box center [176, 101] width 20 height 16
drag, startPoint x: 213, startPoint y: 94, endPoint x: 211, endPoint y: 101, distance: 7.6
click at [213, 95] on div "洗-1" at bounding box center [207, 101] width 36 height 16
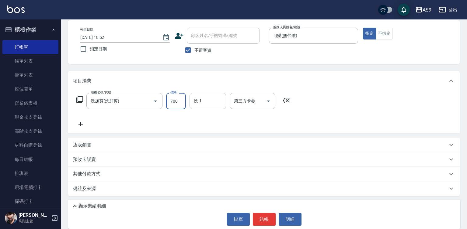
type input "700"
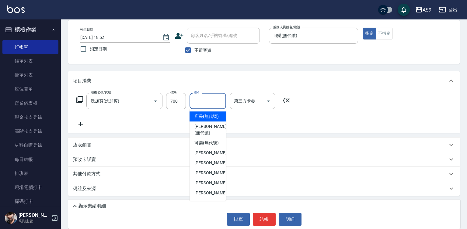
click at [210, 102] on input "洗-1" at bounding box center [207, 101] width 31 height 11
click at [212, 98] on input "洗-1" at bounding box center [207, 101] width 31 height 11
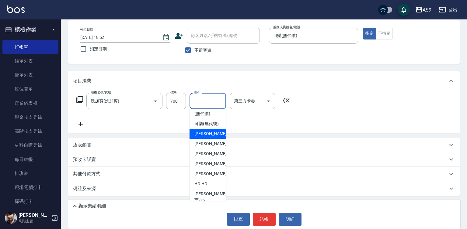
scroll to position [39, 0]
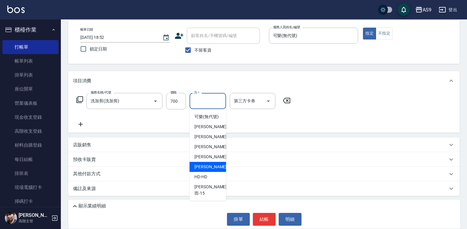
drag, startPoint x: 206, startPoint y: 172, endPoint x: 222, endPoint y: 184, distance: 20.1
click at [207, 170] on span "[PERSON_NAME] -13" at bounding box center [213, 167] width 38 height 6
type input "[PERSON_NAME]-13"
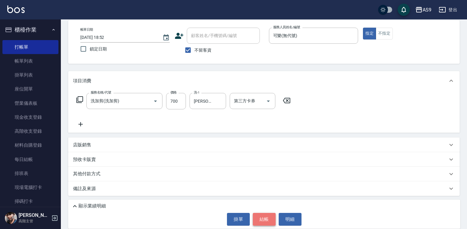
click at [264, 222] on button "結帳" at bounding box center [264, 219] width 23 height 13
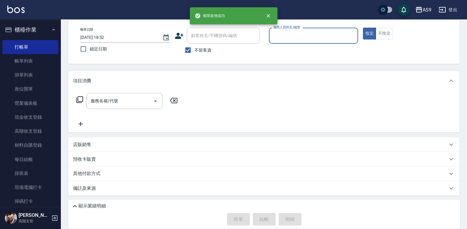
click at [288, 37] on input "服務人員姓名/編號" at bounding box center [314, 35] width 84 height 11
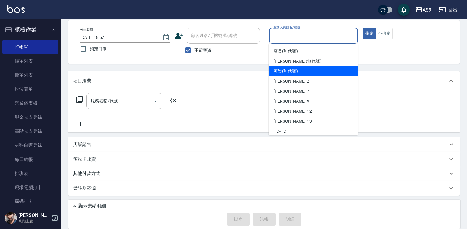
click at [293, 69] on span "可樂 (無代號)" at bounding box center [285, 71] width 24 height 6
type input "可樂(無代號)"
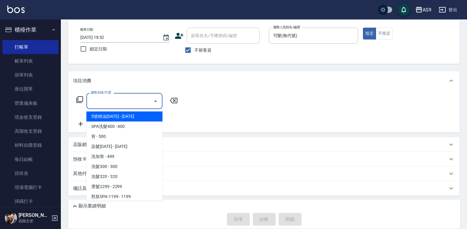
click at [135, 102] on input "服務名稱/代號" at bounding box center [119, 101] width 61 height 11
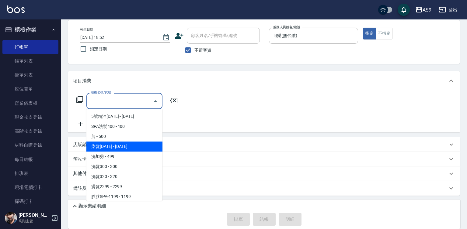
click at [119, 144] on span "染髮[DATE] - [DATE]" at bounding box center [124, 147] width 76 height 10
type input "染髮1500(染髮1500)"
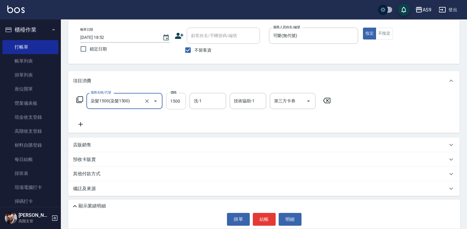
click at [172, 103] on input "1500" at bounding box center [176, 101] width 20 height 16
type input "2500"
click at [259, 220] on button "結帳" at bounding box center [264, 219] width 23 height 13
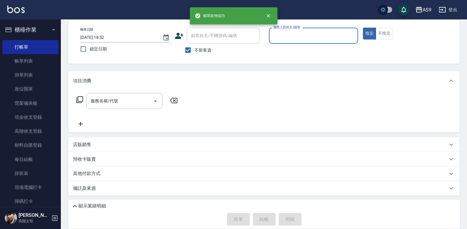
click at [298, 38] on input "服務人員姓名/編號" at bounding box center [314, 35] width 84 height 11
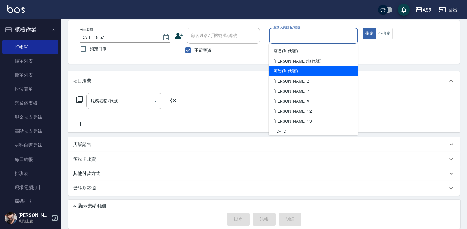
click at [286, 71] on span "可樂 (無代號)" at bounding box center [285, 71] width 24 height 6
type input "可樂(無代號)"
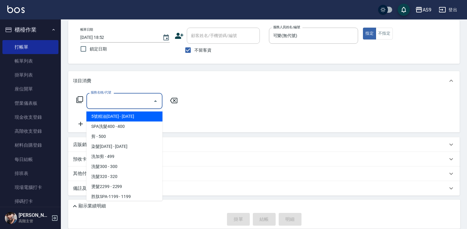
click at [136, 99] on input "服務名稱/代號" at bounding box center [119, 101] width 61 height 11
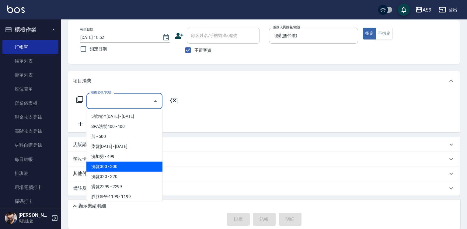
click at [137, 163] on span "洗髮300 - 300" at bounding box center [124, 167] width 76 height 10
type input "洗髮300(洗 髮300)"
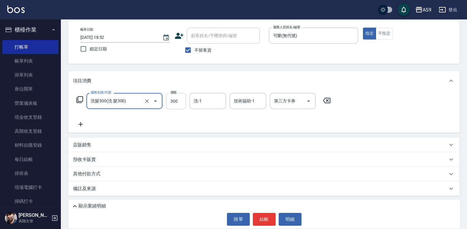
click at [180, 103] on input "300" at bounding box center [176, 101] width 20 height 16
type input "272"
click at [209, 106] on input "洗-1" at bounding box center [207, 101] width 31 height 11
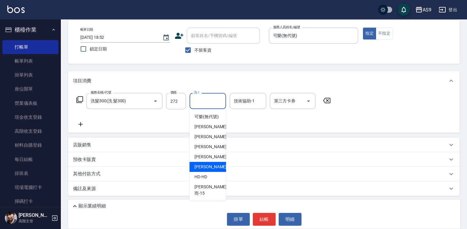
click at [209, 170] on span "[PERSON_NAME] -13" at bounding box center [213, 167] width 38 height 6
type input "[PERSON_NAME]-13"
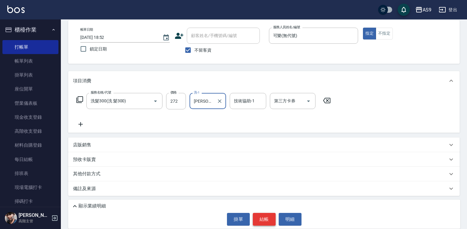
click at [258, 220] on button "結帳" at bounding box center [264, 219] width 23 height 13
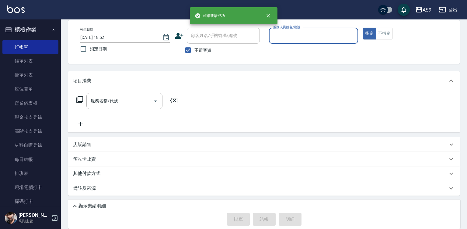
click at [300, 46] on p at bounding box center [313, 47] width 89 height 6
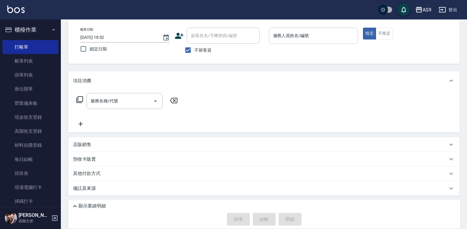
click at [290, 34] on input "服務人員姓名/編號" at bounding box center [314, 35] width 84 height 11
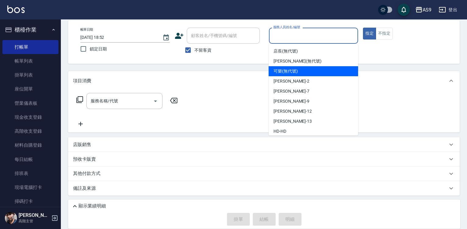
click at [288, 68] on span "可樂 (無代號)" at bounding box center [285, 71] width 24 height 6
type input "可樂(無代號)"
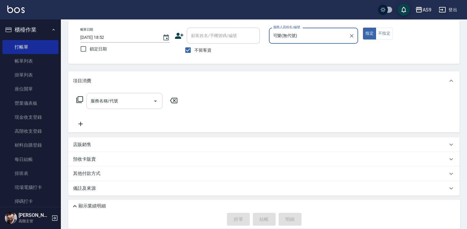
click at [123, 102] on input "服務名稱/代號" at bounding box center [119, 101] width 61 height 11
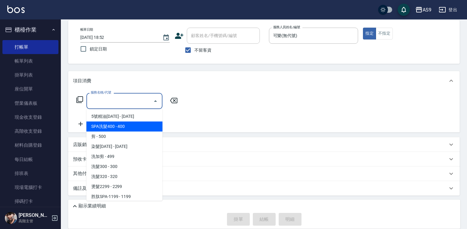
click at [120, 127] on span "SPA洗髮400 - 400" at bounding box center [124, 127] width 76 height 10
type input "SPA洗髮400(SPA洗髮400)"
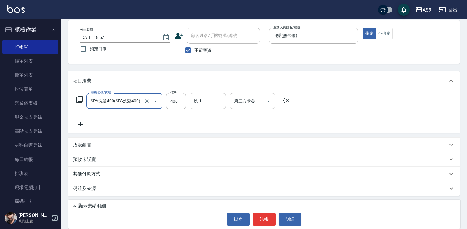
click at [197, 98] on div "洗-1 洗-1" at bounding box center [207, 101] width 36 height 16
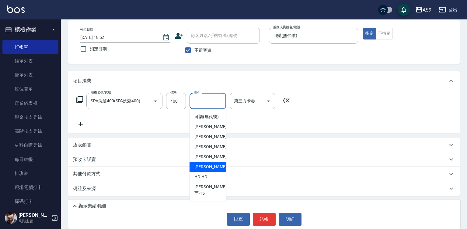
click at [214, 171] on div "[PERSON_NAME] -13" at bounding box center [207, 167] width 36 height 10
type input "[PERSON_NAME]-13"
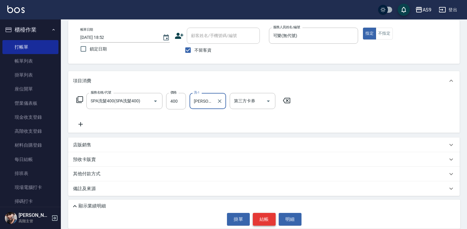
click at [257, 218] on button "結帳" at bounding box center [264, 219] width 23 height 13
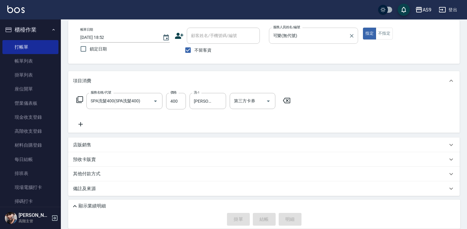
type input "[DATE] 18:53"
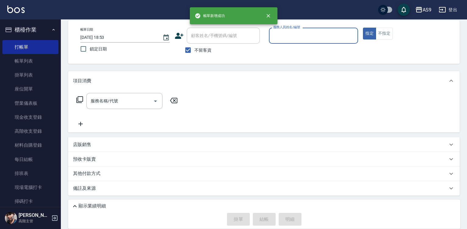
click at [290, 34] on input "服務人員姓名/編號" at bounding box center [314, 35] width 84 height 11
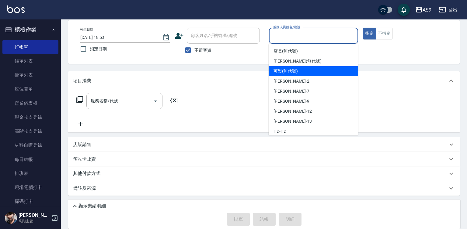
click at [288, 73] on span "可樂 (無代號)" at bounding box center [285, 71] width 24 height 6
type input "可樂(無代號)"
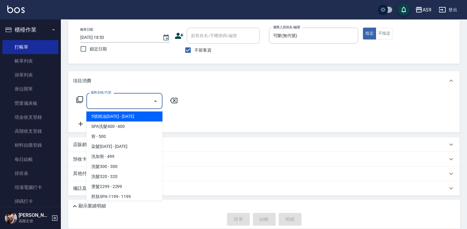
click at [132, 99] on input "服務名稱/代號" at bounding box center [119, 101] width 61 height 11
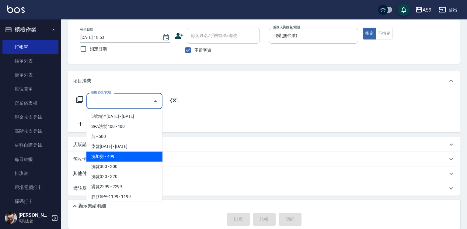
click at [130, 156] on span "洗加剪 - 499" at bounding box center [124, 157] width 76 height 10
type input "洗加剪(洗加剪)"
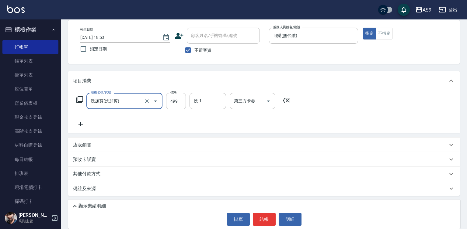
click at [176, 103] on input "499" at bounding box center [176, 101] width 20 height 16
click at [176, 104] on input "499" at bounding box center [176, 101] width 20 height 16
click at [178, 104] on input "7009" at bounding box center [176, 101] width 20 height 16
click at [178, 105] on input "7009" at bounding box center [176, 101] width 20 height 16
type input "700"
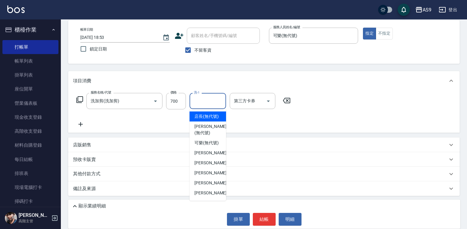
click at [204, 100] on input "洗-1" at bounding box center [207, 101] width 31 height 11
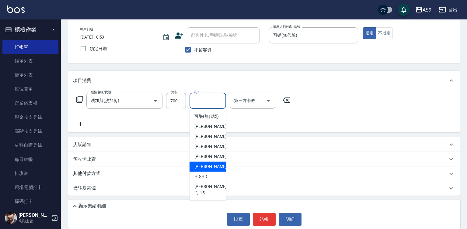
drag, startPoint x: 213, startPoint y: 171, endPoint x: 99, endPoint y: 130, distance: 121.6
click at [213, 170] on span "[PERSON_NAME] -13" at bounding box center [213, 167] width 38 height 6
type input "[PERSON_NAME]-13"
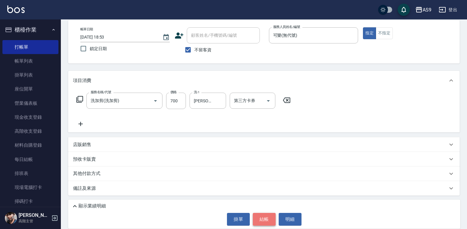
click at [261, 219] on button "結帳" at bounding box center [264, 219] width 23 height 13
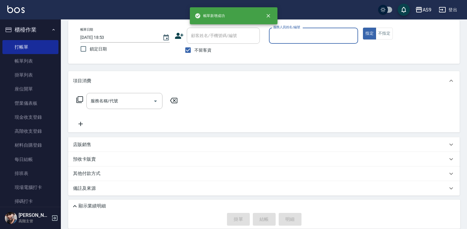
scroll to position [29, 0]
click at [292, 32] on input "服務人員姓名/編號" at bounding box center [314, 35] width 84 height 11
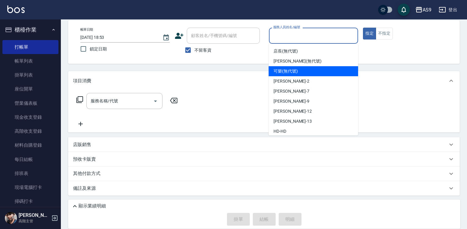
click at [287, 73] on span "可樂 (無代號)" at bounding box center [285, 71] width 24 height 6
type input "可樂(無代號)"
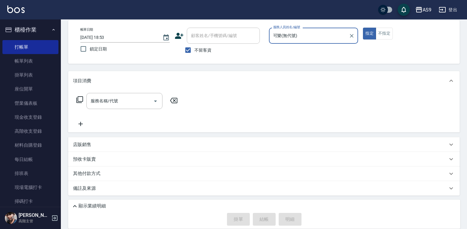
drag, startPoint x: 388, startPoint y: 34, endPoint x: 363, endPoint y: 40, distance: 25.5
click at [387, 34] on button "不指定" at bounding box center [384, 34] width 17 height 12
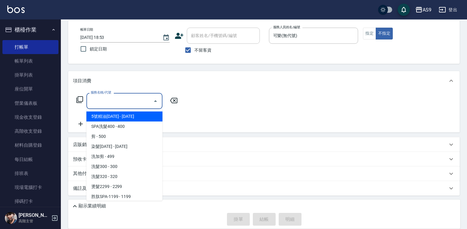
click at [130, 100] on input "服務名稱/代號" at bounding box center [119, 101] width 61 height 11
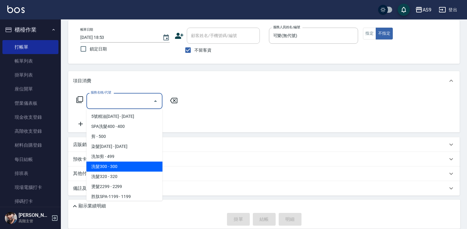
click at [118, 168] on span "洗髮300 - 300" at bounding box center [124, 167] width 76 height 10
type input "洗髮300(洗 髮300)"
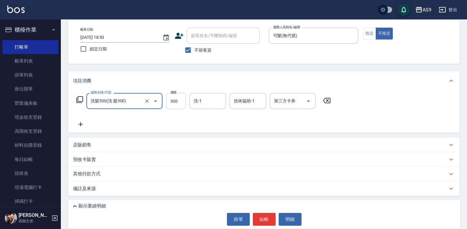
click at [172, 103] on input "300" at bounding box center [176, 101] width 20 height 16
click at [173, 102] on input "300" at bounding box center [176, 101] width 20 height 16
click at [176, 105] on input "327200" at bounding box center [176, 101] width 20 height 16
type input "272"
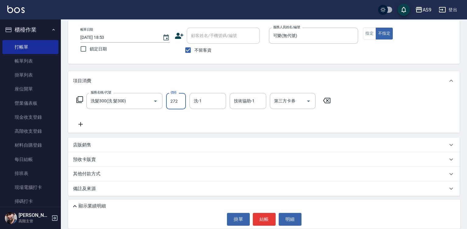
click at [257, 224] on button "結帳" at bounding box center [264, 219] width 23 height 13
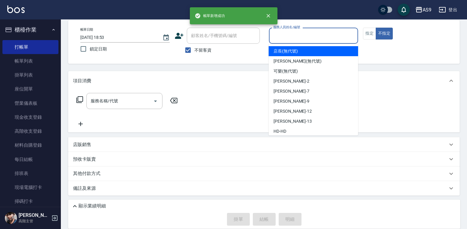
drag, startPoint x: 290, startPoint y: 39, endPoint x: 294, endPoint y: 68, distance: 29.8
click at [290, 39] on input "服務人員姓名/編號" at bounding box center [314, 35] width 84 height 11
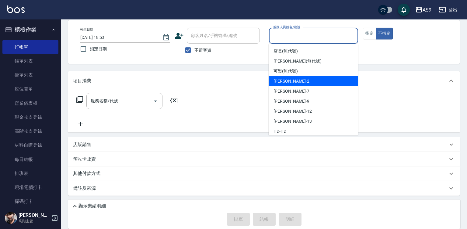
click at [293, 77] on div "[PERSON_NAME]蘭 -2" at bounding box center [313, 81] width 89 height 10
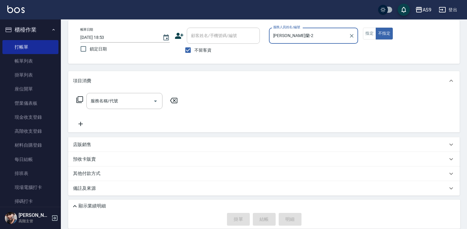
drag, startPoint x: 289, startPoint y: 37, endPoint x: 289, endPoint y: 42, distance: 4.9
click at [289, 40] on input "[PERSON_NAME]蘭-2" at bounding box center [309, 35] width 75 height 11
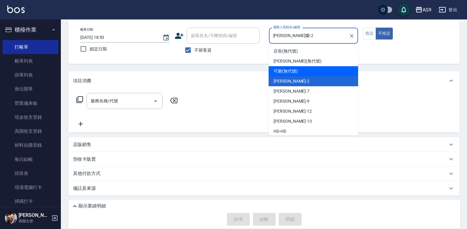
click at [295, 70] on span "可樂 (無代號)" at bounding box center [285, 71] width 24 height 6
type input "可樂(無代號)"
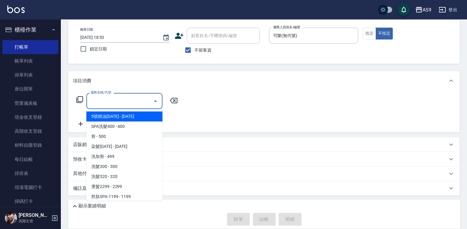
click at [102, 103] on input "服務名稱/代號" at bounding box center [119, 101] width 61 height 11
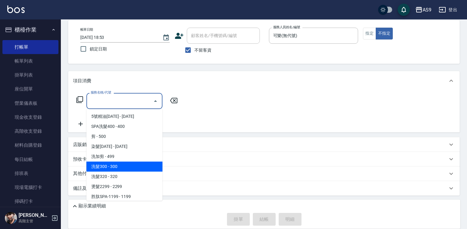
click at [118, 163] on span "洗髮300 - 300" at bounding box center [124, 167] width 76 height 10
type input "洗髮300(洗 髮300)"
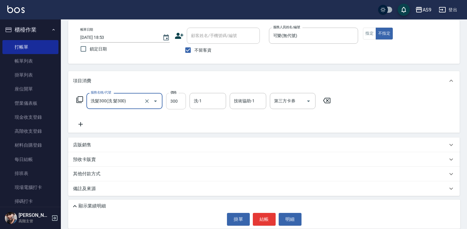
click at [178, 101] on input "300" at bounding box center [176, 101] width 20 height 16
type input "272"
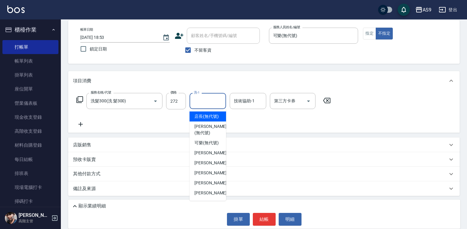
click at [196, 102] on input "洗-1" at bounding box center [207, 101] width 31 height 11
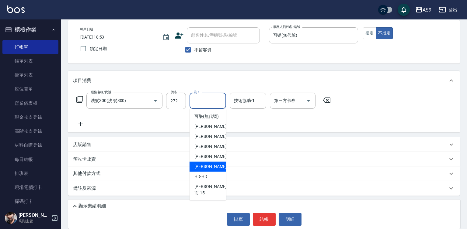
click at [212, 170] on span "[PERSON_NAME] -13" at bounding box center [213, 167] width 38 height 6
type input "[PERSON_NAME]-13"
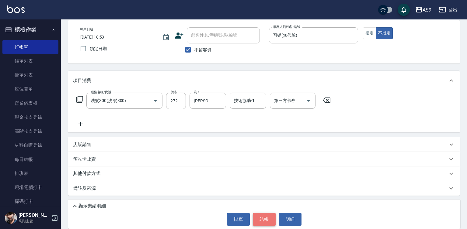
click at [268, 223] on button "結帳" at bounding box center [264, 219] width 23 height 13
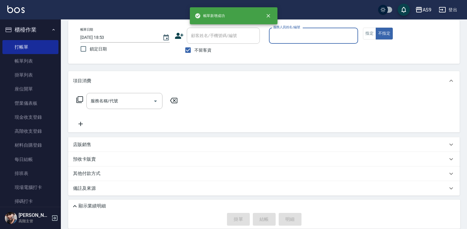
scroll to position [29, 0]
click at [280, 42] on div "服務人員姓名/編號" at bounding box center [313, 36] width 89 height 16
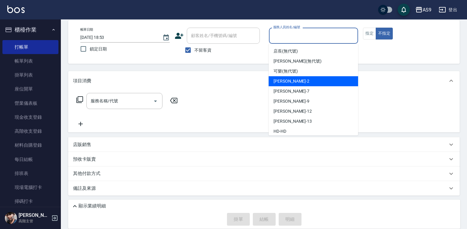
click at [288, 76] on div "可樂 (無代號)" at bounding box center [313, 71] width 89 height 10
type input "可樂(無代號)"
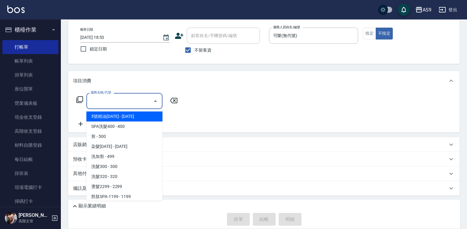
click at [132, 102] on input "服務名稱/代號" at bounding box center [119, 101] width 61 height 11
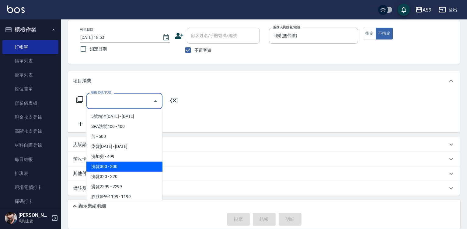
click at [129, 166] on span "洗髮300 - 300" at bounding box center [124, 167] width 76 height 10
type input "洗髮300(洗 髮300)"
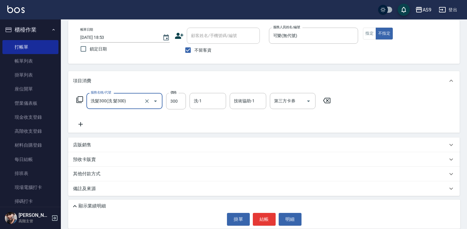
click at [80, 125] on icon at bounding box center [80, 124] width 4 height 4
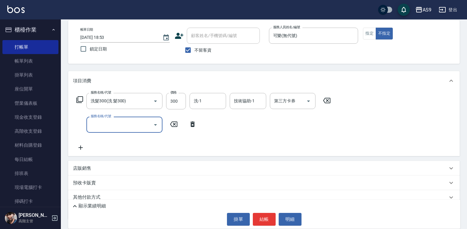
click at [101, 125] on input "服務名稱/代號" at bounding box center [119, 125] width 61 height 11
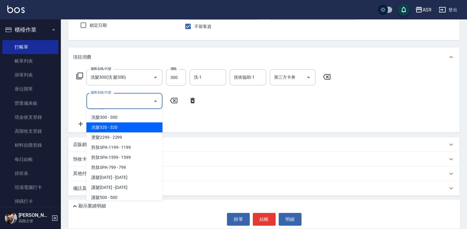
scroll to position [94, 0]
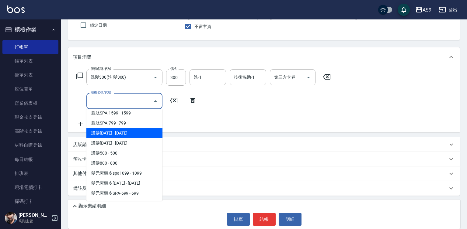
click at [126, 134] on span "護髮[DATE] - [DATE]" at bounding box center [124, 133] width 76 height 10
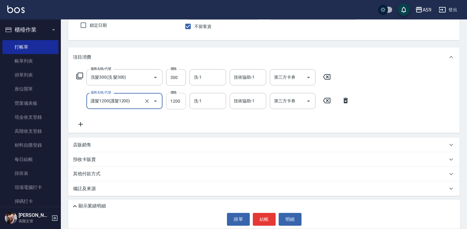
click at [176, 105] on input "1200" at bounding box center [176, 101] width 20 height 16
type input "護髮1200"
click at [176, 105] on input "1200" at bounding box center [176, 101] width 20 height 16
type input "900"
click at [205, 99] on input "洗-1" at bounding box center [207, 101] width 31 height 11
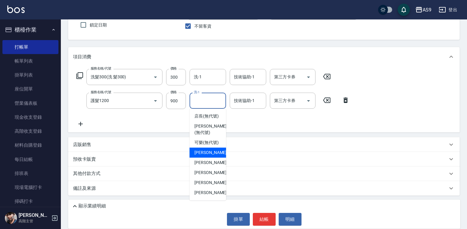
scroll to position [39, 0]
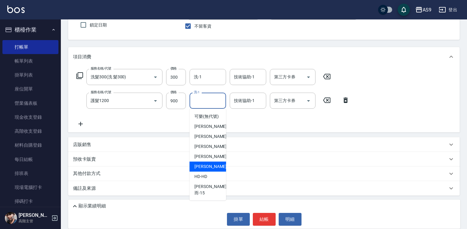
click at [212, 170] on span "[PERSON_NAME] -13" at bounding box center [213, 167] width 38 height 6
type input "[PERSON_NAME]-13"
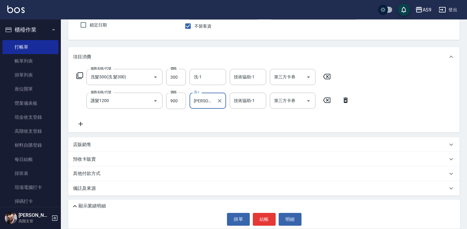
scroll to position [0, 0]
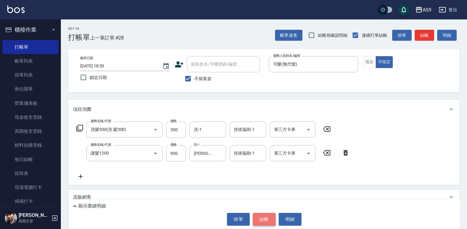
click at [253, 219] on button "結帳" at bounding box center [264, 219] width 23 height 13
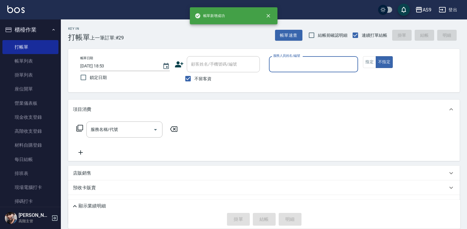
click at [283, 66] on input "服務人員姓名/編號" at bounding box center [314, 64] width 84 height 11
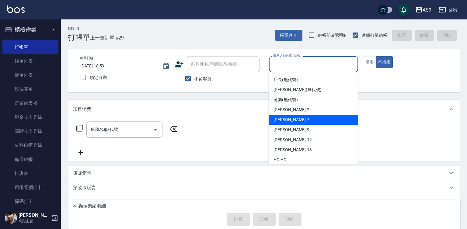
click at [289, 114] on div "[PERSON_NAME]蘭 -2" at bounding box center [313, 110] width 89 height 10
type input "[PERSON_NAME]蘭-2"
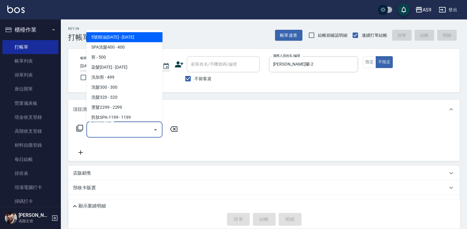
click at [108, 129] on input "服務名稱/代號" at bounding box center [119, 129] width 61 height 11
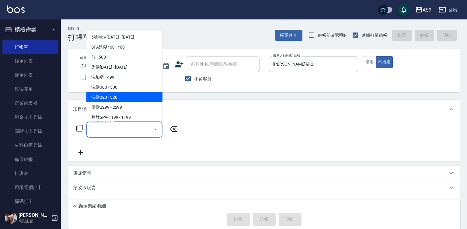
click at [116, 98] on span "洗髮320 - 320" at bounding box center [124, 97] width 76 height 10
type input "洗髮320(洗髮320)"
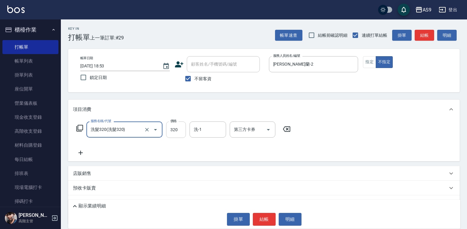
click at [175, 128] on input "320" at bounding box center [176, 130] width 20 height 16
click at [175, 128] on input "2720" at bounding box center [176, 130] width 20 height 16
type input "272"
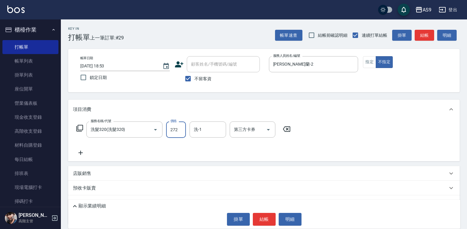
click at [267, 220] on button "結帳" at bounding box center [264, 219] width 23 height 13
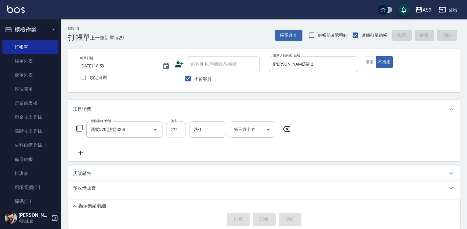
type input "[DATE] 18:54"
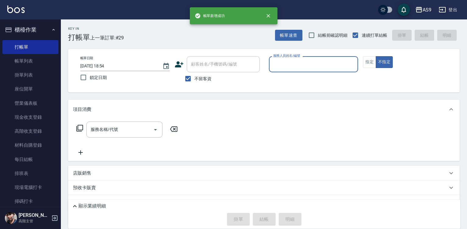
click at [296, 71] on div "服務人員姓名/編號" at bounding box center [313, 64] width 89 height 16
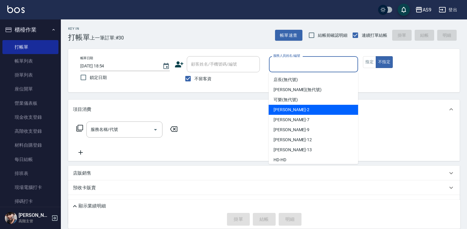
drag, startPoint x: 296, startPoint y: 108, endPoint x: 248, endPoint y: 123, distance: 50.1
click at [296, 109] on span "[PERSON_NAME]蘭 -2" at bounding box center [291, 110] width 36 height 6
type input "[PERSON_NAME]蘭-2"
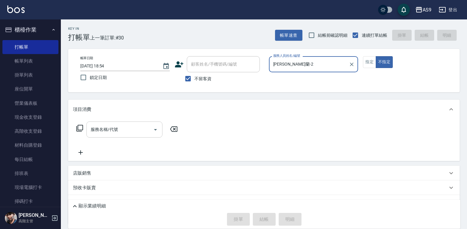
click at [91, 129] on div "服務名稱/代號 服務名稱/代號" at bounding box center [124, 130] width 76 height 16
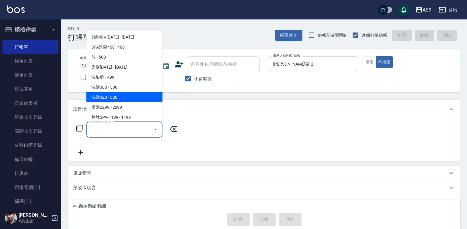
click at [121, 100] on span "洗髮320 - 320" at bounding box center [124, 97] width 76 height 10
type input "洗髮320(洗髮320)"
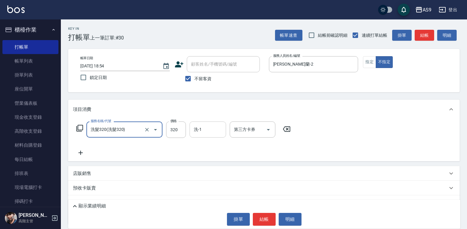
click at [206, 132] on input "洗-1" at bounding box center [207, 129] width 31 height 11
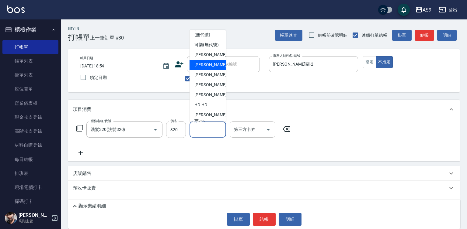
scroll to position [39, 0]
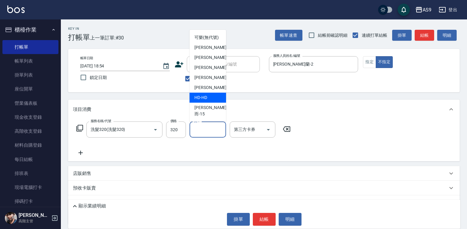
click at [212, 91] on span "[PERSON_NAME] -13" at bounding box center [213, 88] width 38 height 6
type input "[PERSON_NAME]-13"
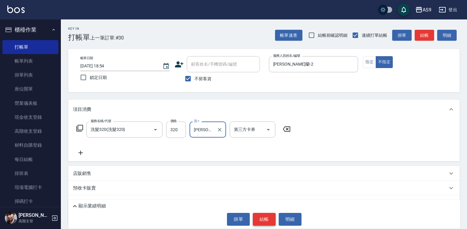
click at [262, 214] on button "結帳" at bounding box center [264, 219] width 23 height 13
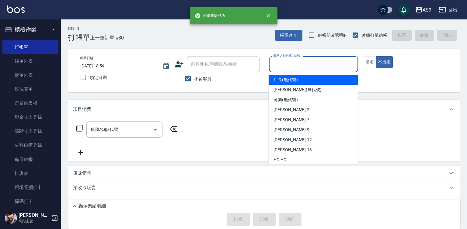
click at [287, 68] on input "服務人員姓名/編號" at bounding box center [314, 64] width 84 height 11
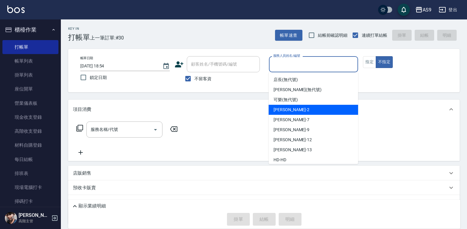
click at [290, 112] on span "[PERSON_NAME]蘭 -2" at bounding box center [291, 110] width 36 height 6
type input "[PERSON_NAME]蘭-2"
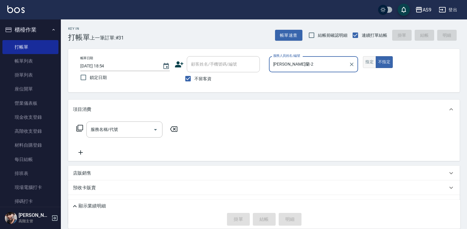
click at [366, 63] on button "指定" at bounding box center [369, 62] width 13 height 12
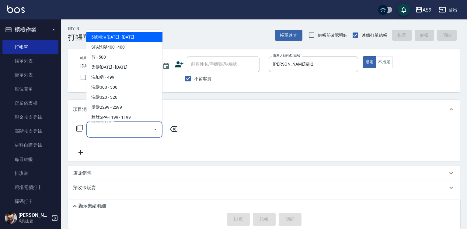
click at [140, 126] on input "服務名稱/代號" at bounding box center [119, 129] width 61 height 11
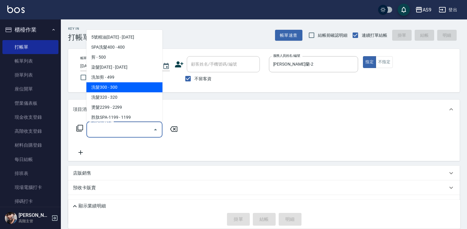
click at [118, 78] on span "洗加剪 - 499" at bounding box center [124, 77] width 76 height 10
type input "洗加剪(洗加剪)"
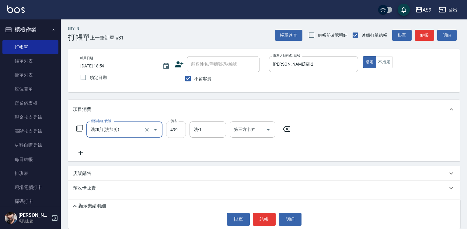
click at [170, 127] on input "499" at bounding box center [176, 130] width 20 height 16
click at [171, 126] on input "499" at bounding box center [176, 130] width 20 height 16
click at [171, 125] on input "372499" at bounding box center [176, 130] width 20 height 16
click at [171, 126] on input "372499" at bounding box center [176, 130] width 20 height 16
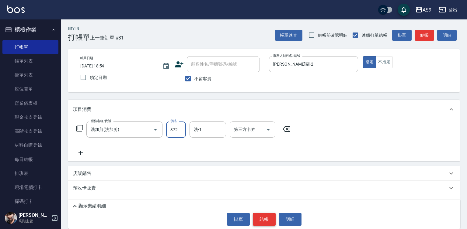
type input "372"
click at [265, 219] on button "結帳" at bounding box center [264, 219] width 23 height 13
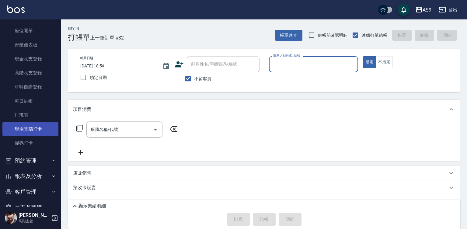
scroll to position [121, 0]
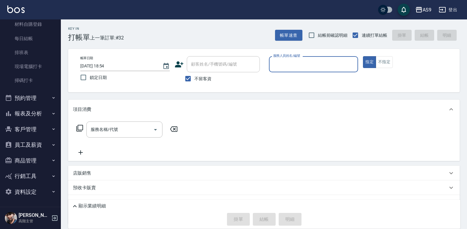
drag, startPoint x: 42, startPoint y: 109, endPoint x: 42, endPoint y: 115, distance: 5.5
click at [42, 111] on button "報表及分析" at bounding box center [30, 114] width 56 height 16
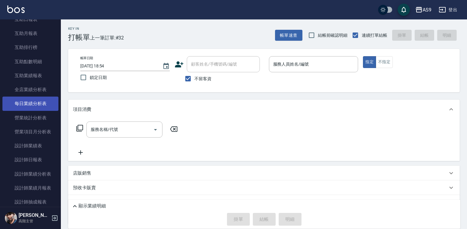
scroll to position [303, 0]
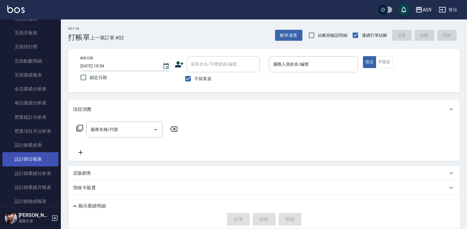
click at [41, 159] on link "設計師日報表" at bounding box center [30, 159] width 56 height 14
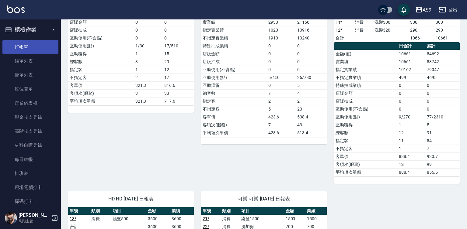
drag, startPoint x: 27, startPoint y: 44, endPoint x: 49, endPoint y: 47, distance: 21.8
click at [27, 44] on link "打帳單" at bounding box center [30, 47] width 56 height 14
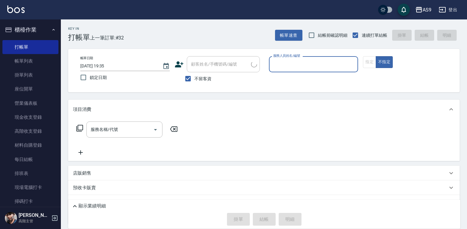
click at [296, 64] on input "服務人員姓名/編號" at bounding box center [314, 64] width 84 height 11
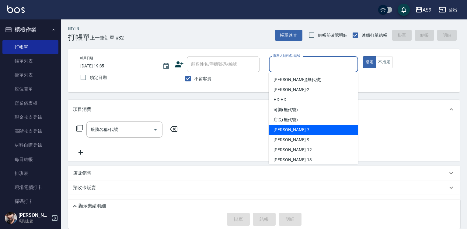
click at [293, 130] on div "Peggy -7" at bounding box center [313, 130] width 89 height 10
type input "Peggy-7"
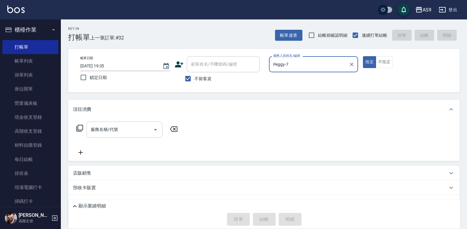
click at [135, 124] on div "服務名稱/代號" at bounding box center [124, 130] width 76 height 16
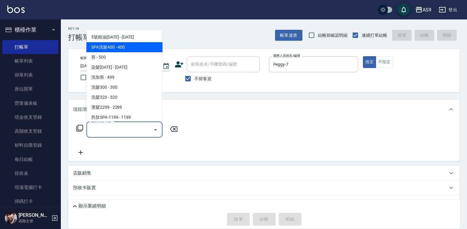
click at [125, 45] on span "SPA洗髮400 - 400" at bounding box center [124, 47] width 76 height 10
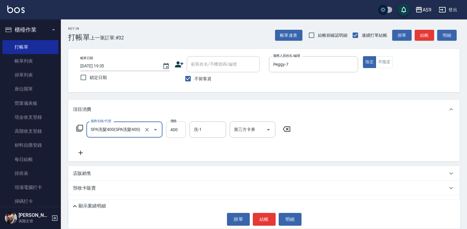
type input "SPA洗髮400"
click at [175, 132] on input "400" at bounding box center [176, 130] width 20 height 16
click at [181, 132] on input "3630" at bounding box center [176, 130] width 20 height 16
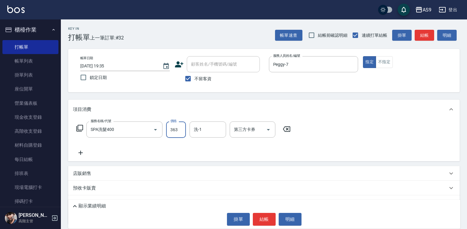
type input "363"
click at [270, 217] on button "結帳" at bounding box center [264, 219] width 23 height 13
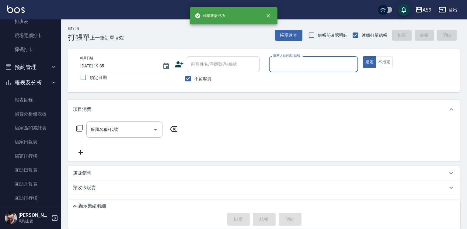
scroll to position [304, 0]
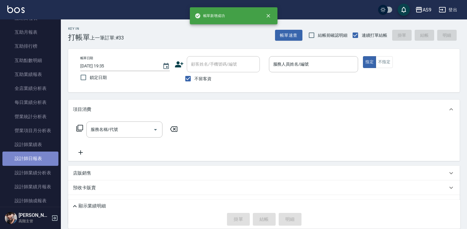
click at [41, 158] on link "設計師日報表" at bounding box center [30, 159] width 56 height 14
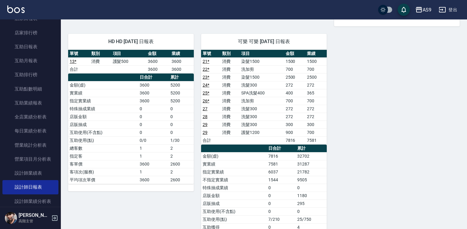
scroll to position [200, 0]
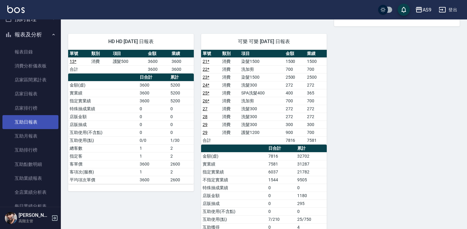
click at [34, 123] on link "互助日報表" at bounding box center [30, 122] width 56 height 14
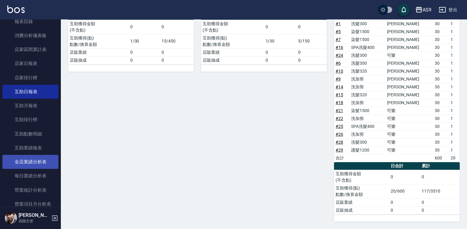
scroll to position [383, 0]
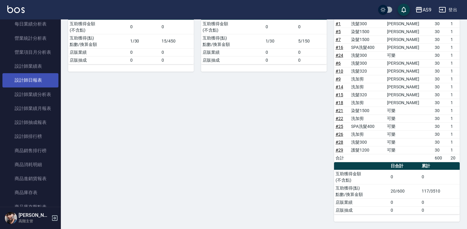
click at [29, 83] on link "設計師日報表" at bounding box center [30, 80] width 56 height 14
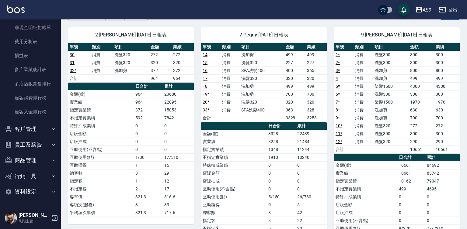
scroll to position [122, 0]
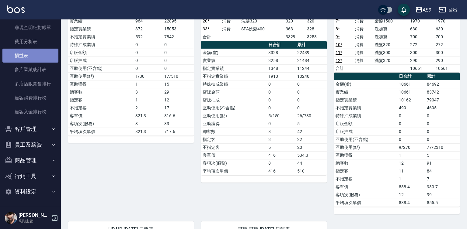
click at [32, 57] on link "損益表" at bounding box center [30, 56] width 56 height 14
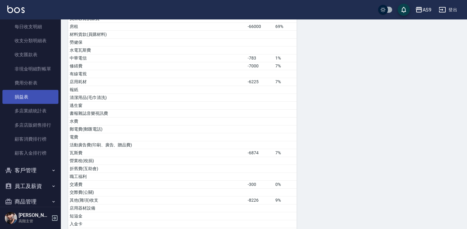
scroll to position [670, 0]
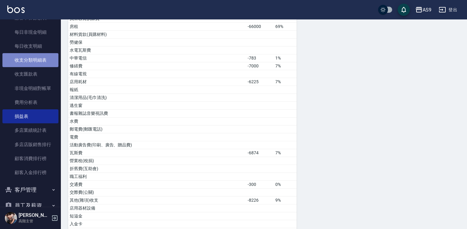
click at [39, 61] on link "收支分類明細表" at bounding box center [30, 60] width 56 height 14
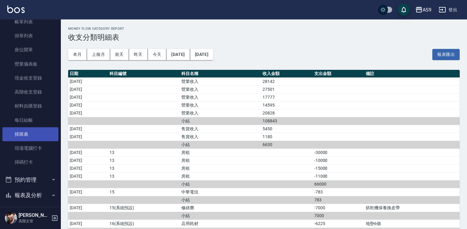
scroll to position [122, 0]
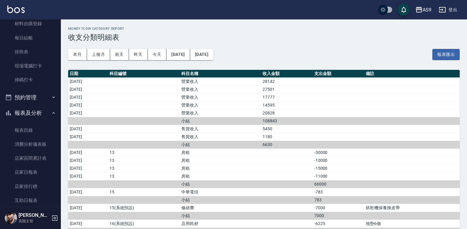
click at [43, 113] on button "報表及分析" at bounding box center [30, 113] width 56 height 16
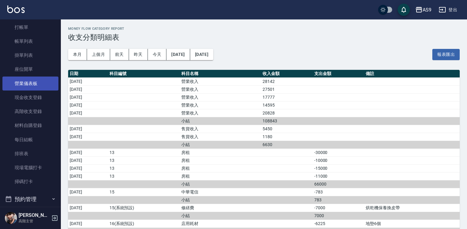
scroll to position [0, 0]
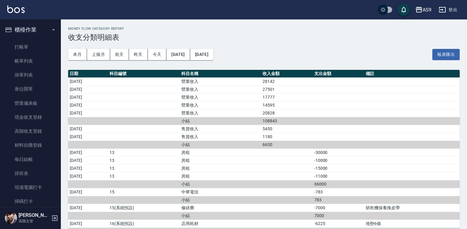
click at [51, 30] on icon "button" at bounding box center [53, 29] width 5 height 5
